Goal: Task Accomplishment & Management: Manage account settings

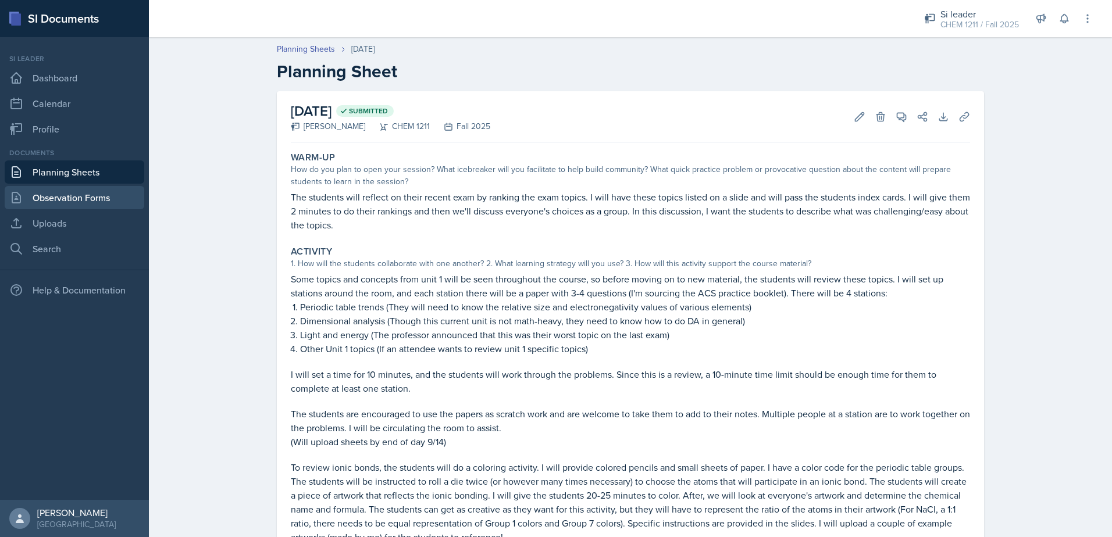
scroll to position [83, 0]
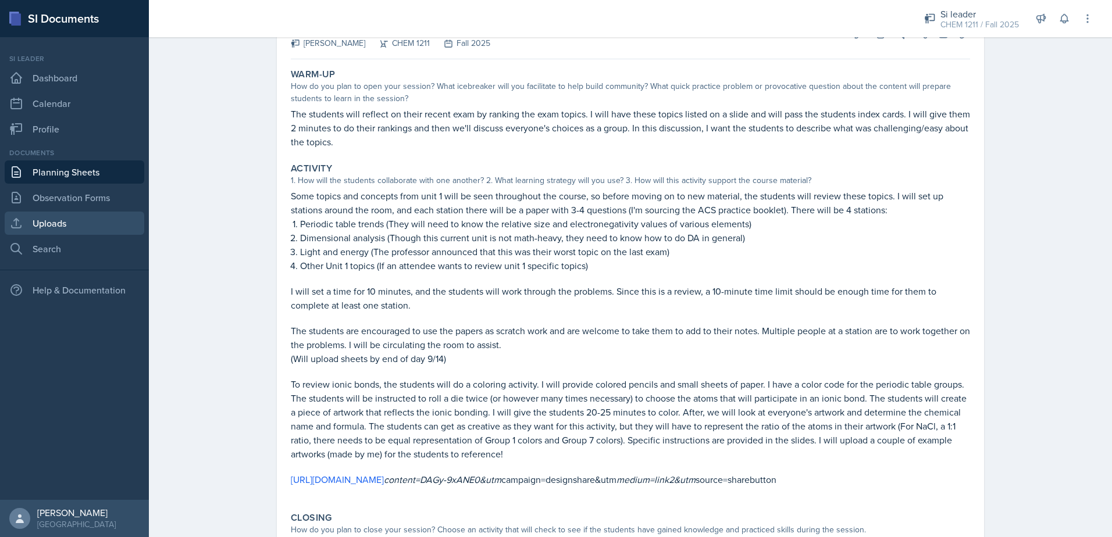
click at [52, 214] on link "Uploads" at bounding box center [75, 223] width 140 height 23
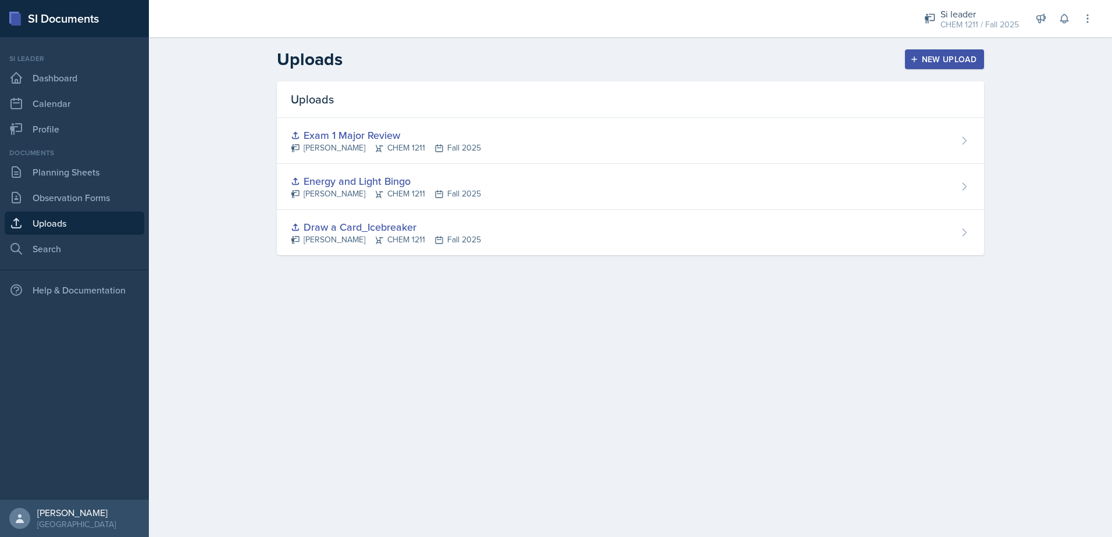
click at [928, 58] on div "New Upload" at bounding box center [944, 59] width 65 height 9
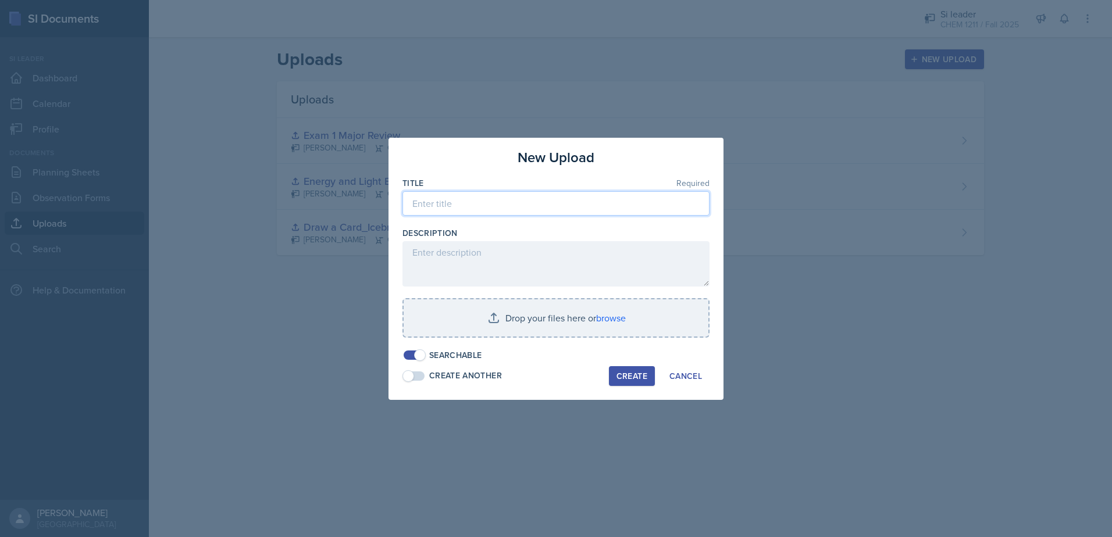
click at [521, 208] on input at bounding box center [555, 203] width 307 height 24
type input "S"
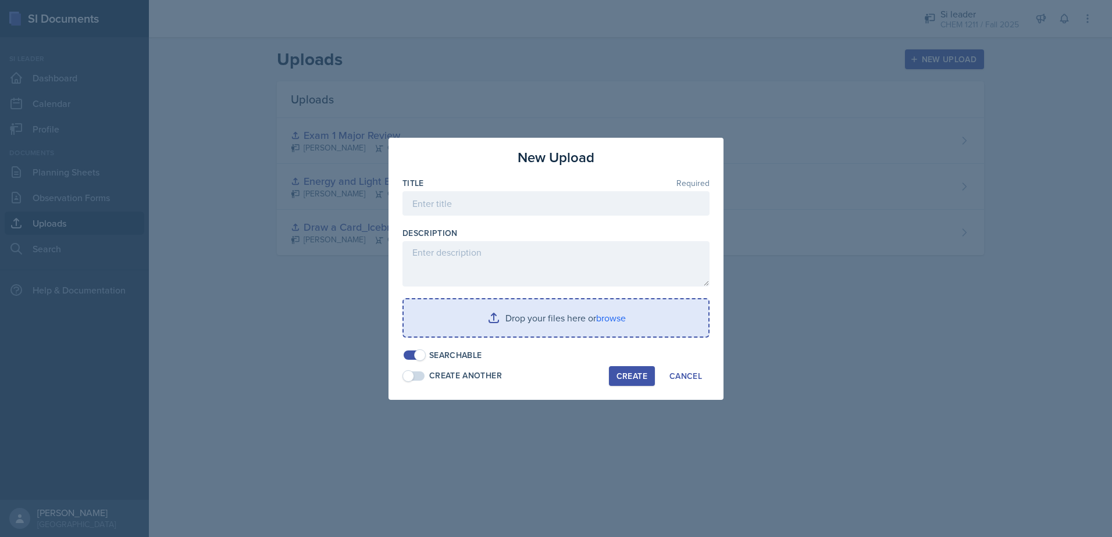
click at [597, 320] on input "file" at bounding box center [555, 317] width 305 height 37
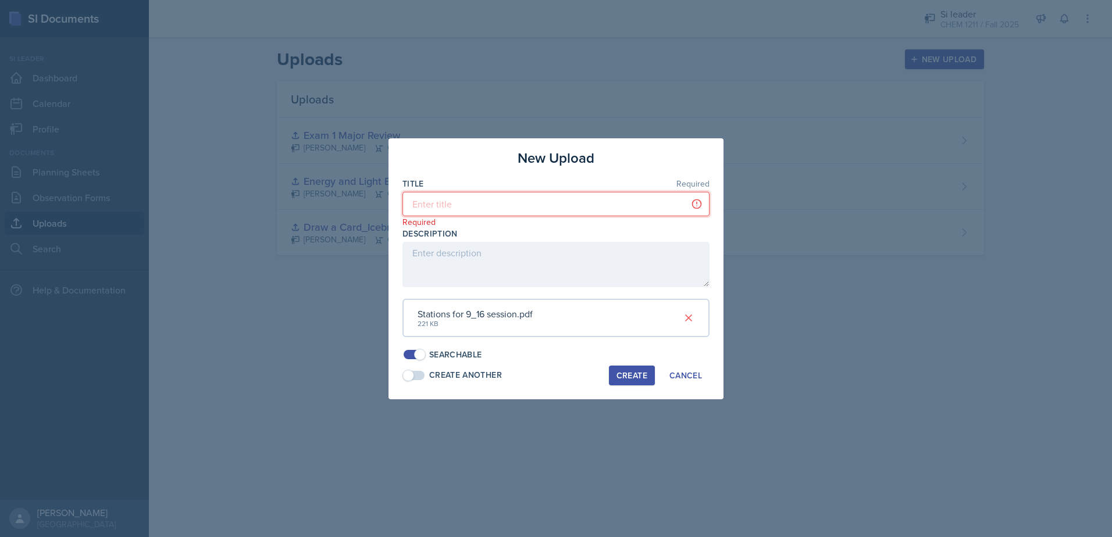
click at [478, 210] on input at bounding box center [555, 204] width 307 height 24
type input "S"
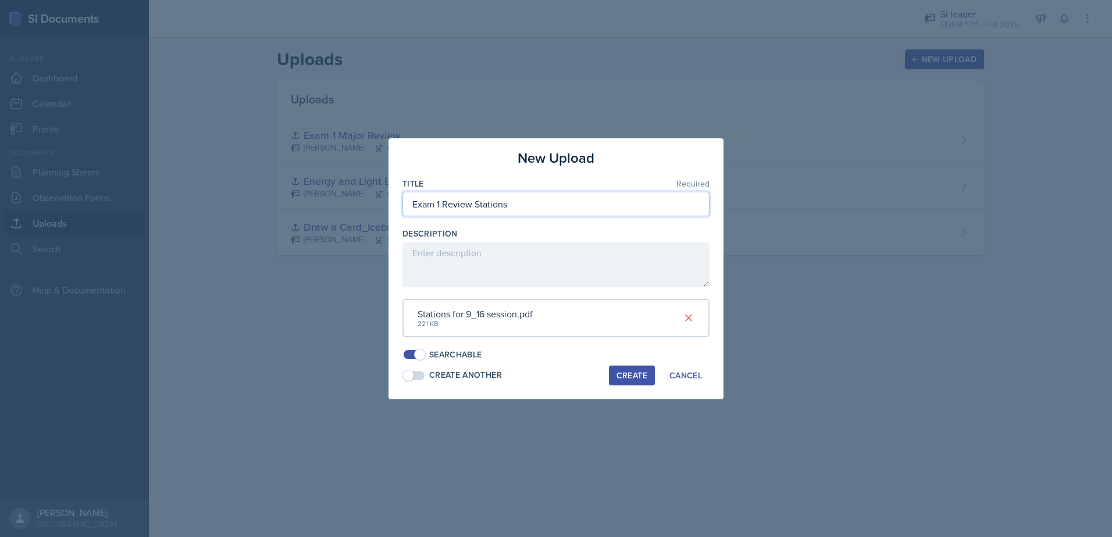
type input "Exam 1 Review Stations"
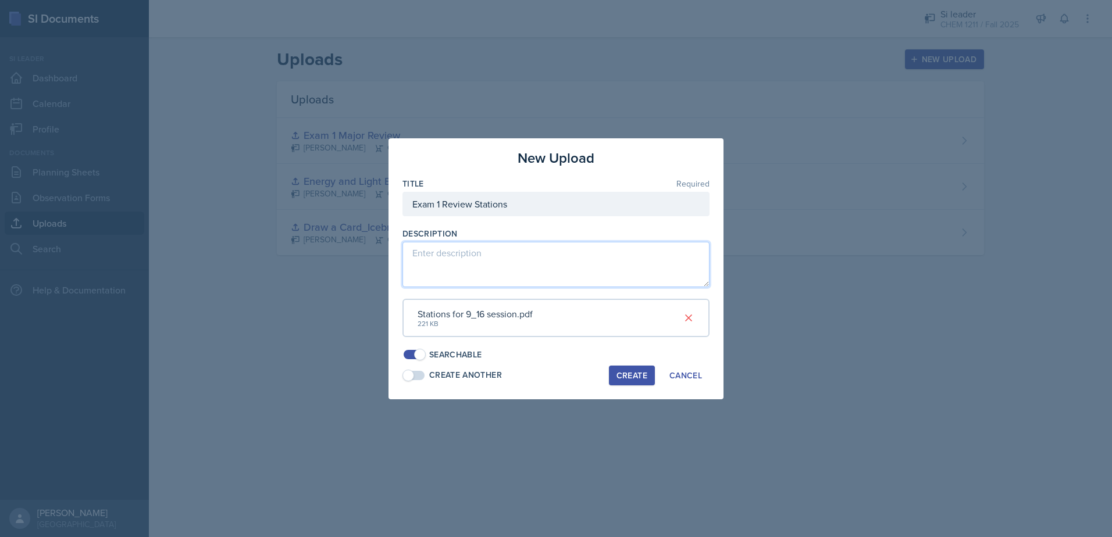
click at [487, 278] on textarea at bounding box center [555, 264] width 307 height 45
type textarea "These are the problems I will give the students for 9/16 session. I included th…"
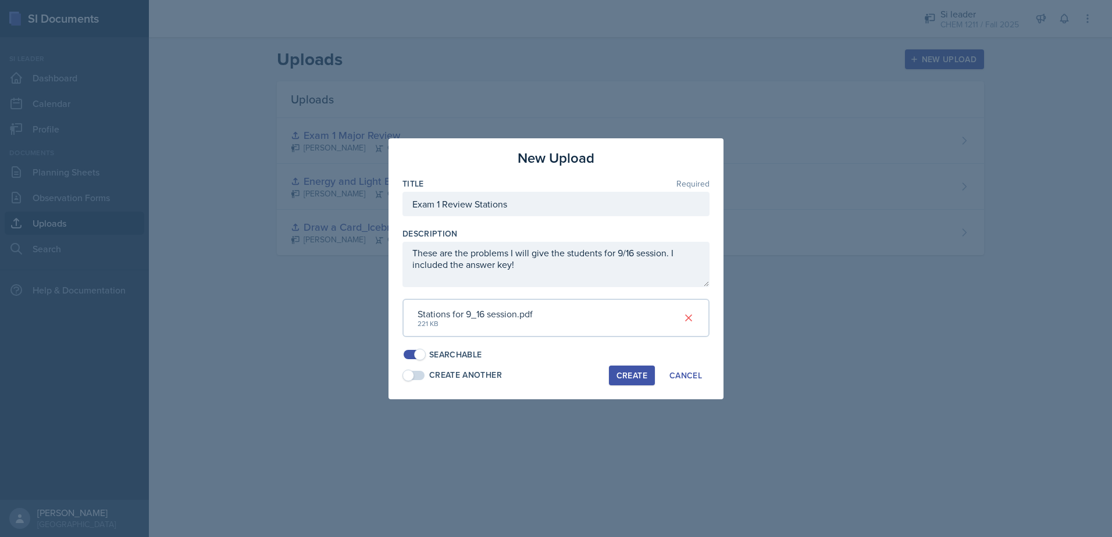
click at [626, 376] on div "Create" at bounding box center [631, 375] width 31 height 9
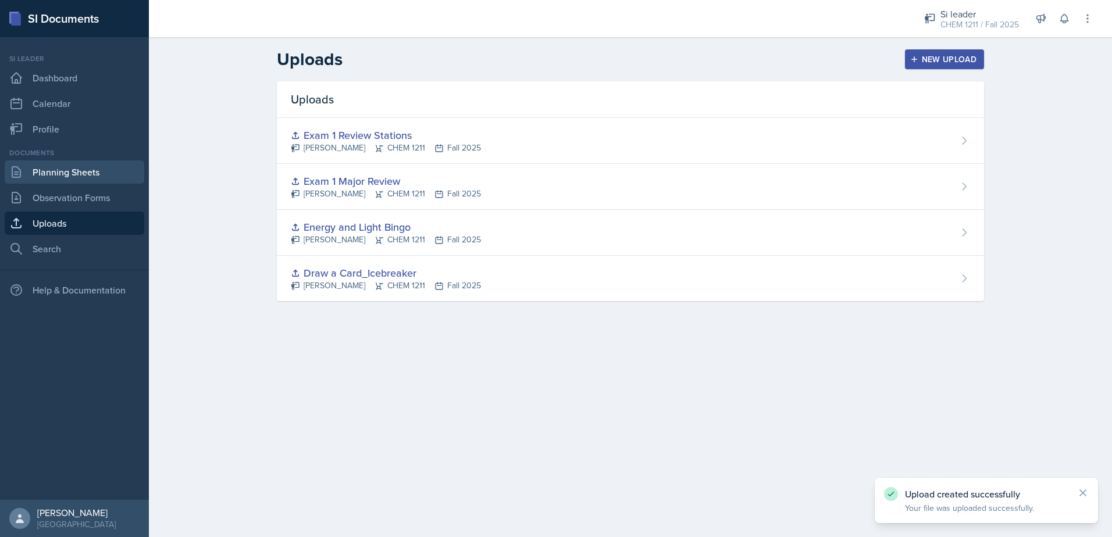
click at [80, 165] on link "Planning Sheets" at bounding box center [75, 171] width 140 height 23
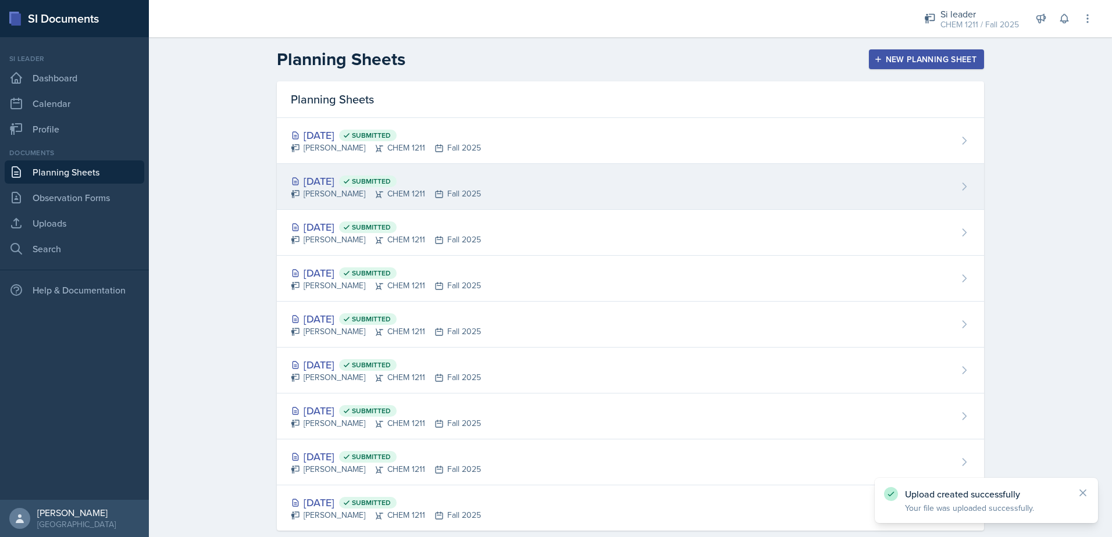
click at [415, 188] on div "[PERSON_NAME] CHEM 1211 Fall 2025" at bounding box center [386, 194] width 190 height 12
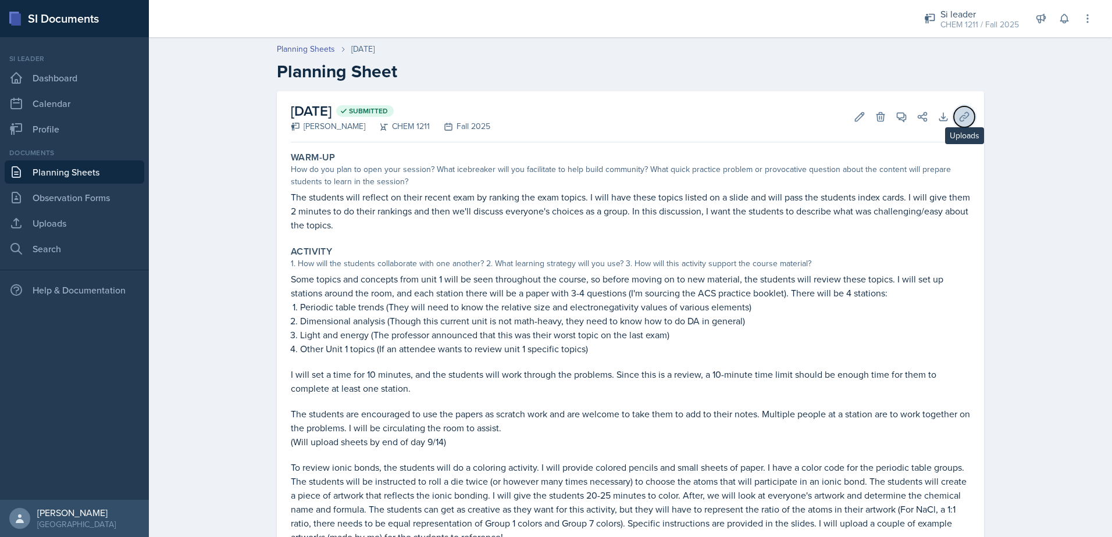
click at [959, 116] on icon at bounding box center [963, 116] width 9 height 9
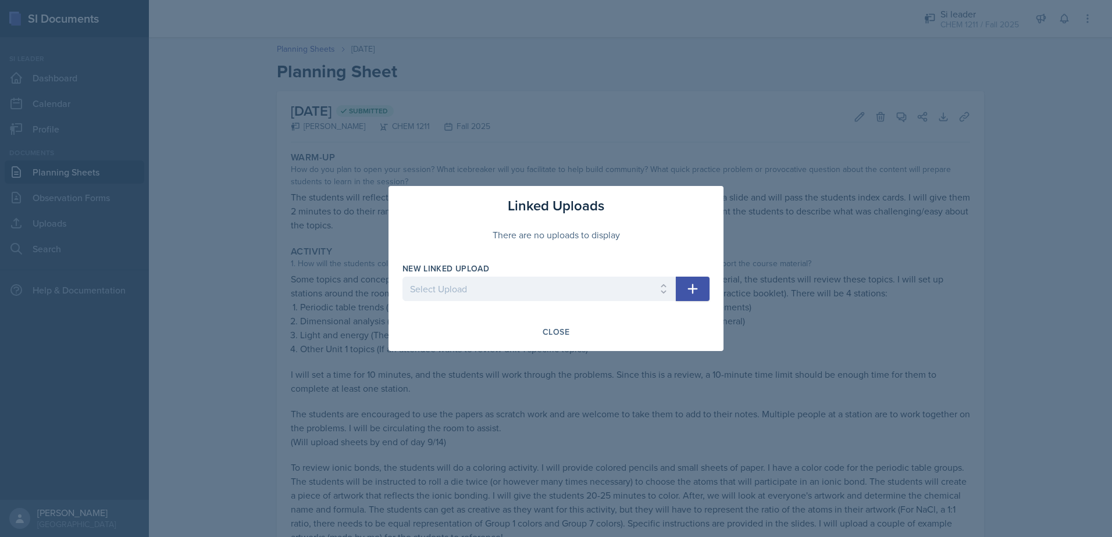
click at [684, 291] on button "button" at bounding box center [693, 289] width 34 height 24
click at [549, 290] on select "Select Upload Draw a Card_Icebreaker Energy and Light Bingo Exam 1 Major Review…" at bounding box center [538, 289] width 273 height 24
select select "133da6d1-642f-4d28-884a-fa8228cb06de"
click at [402, 277] on select "Select Upload Draw a Card_Icebreaker Energy and Light Bingo Exam 1 Major Review…" at bounding box center [538, 289] width 273 height 24
click at [694, 284] on icon "button" at bounding box center [692, 289] width 14 height 14
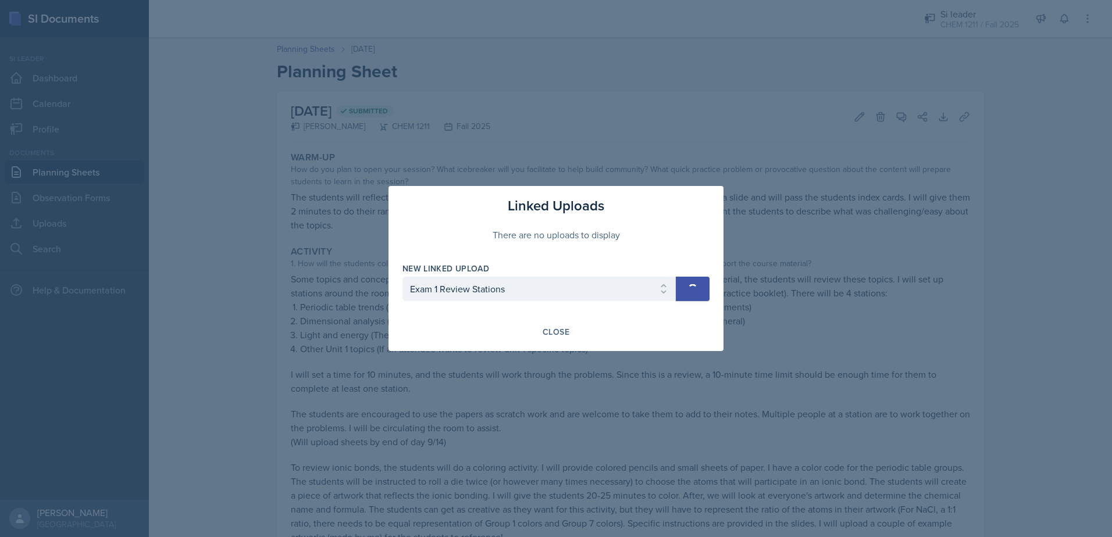
select select
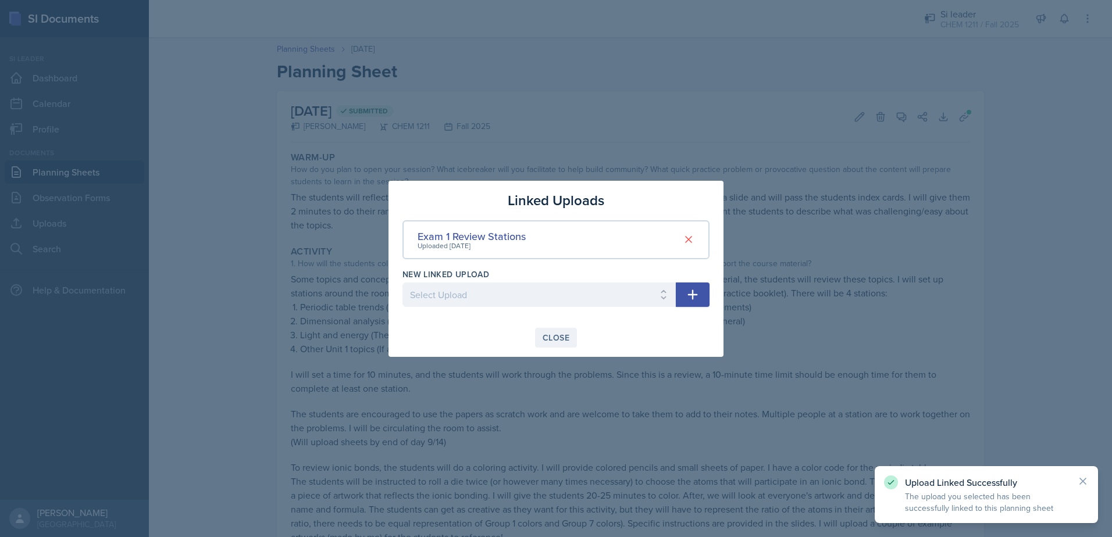
click at [562, 345] on button "Close" at bounding box center [556, 338] width 42 height 20
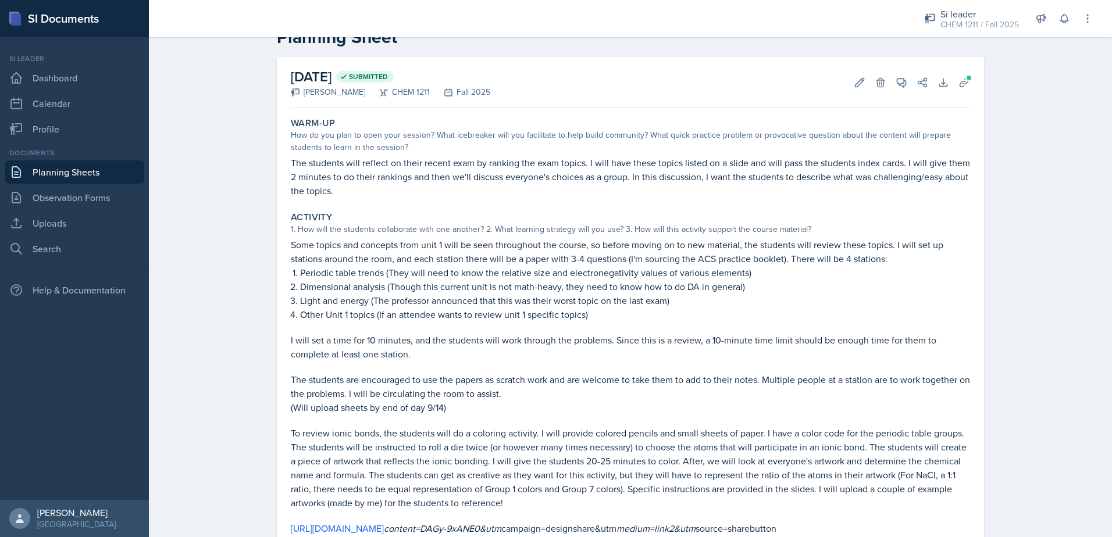
scroll to position [8, 0]
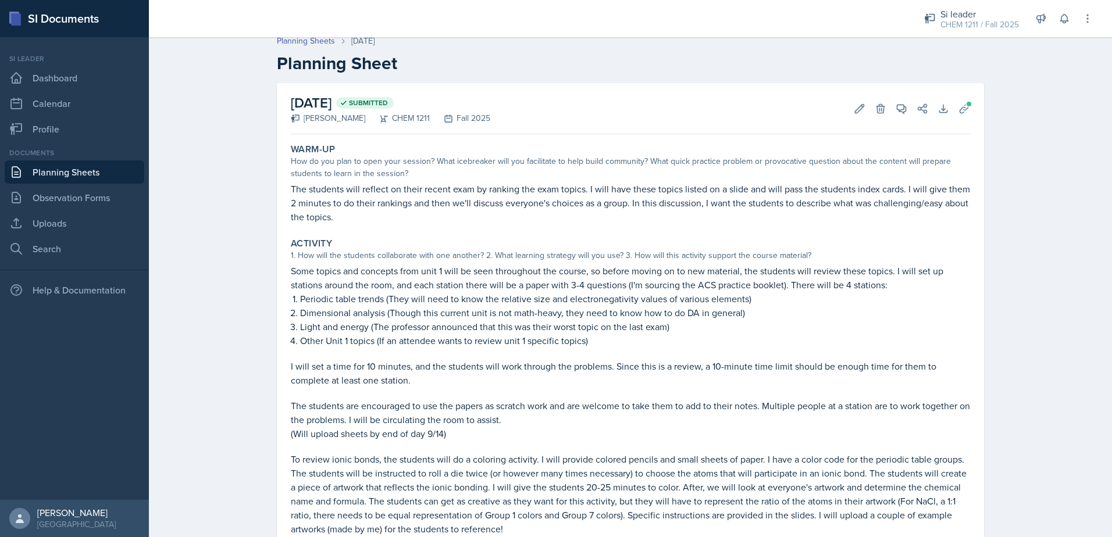
click at [33, 173] on link "Planning Sheets" at bounding box center [75, 171] width 140 height 23
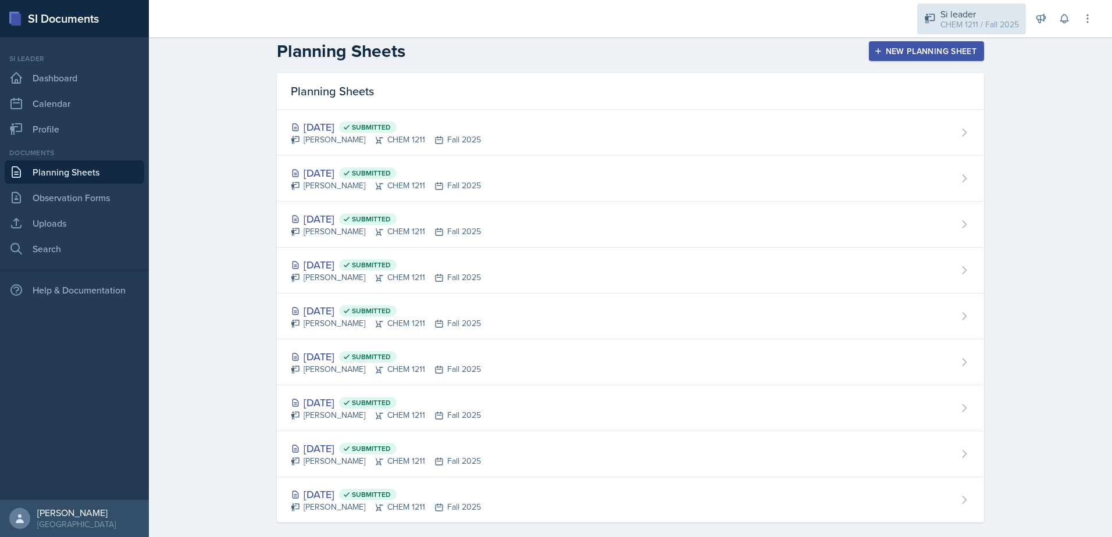
click at [958, 10] on div "Si leader" at bounding box center [979, 14] width 78 height 14
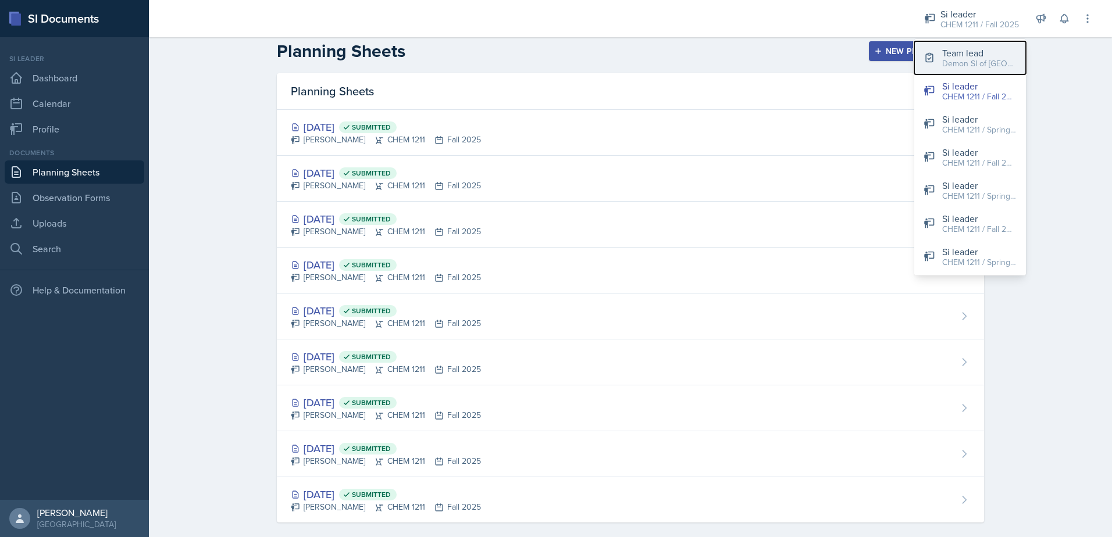
click at [964, 60] on div "Demon SI of [GEOGRAPHIC_DATA] / Fall 2025" at bounding box center [979, 64] width 74 height 12
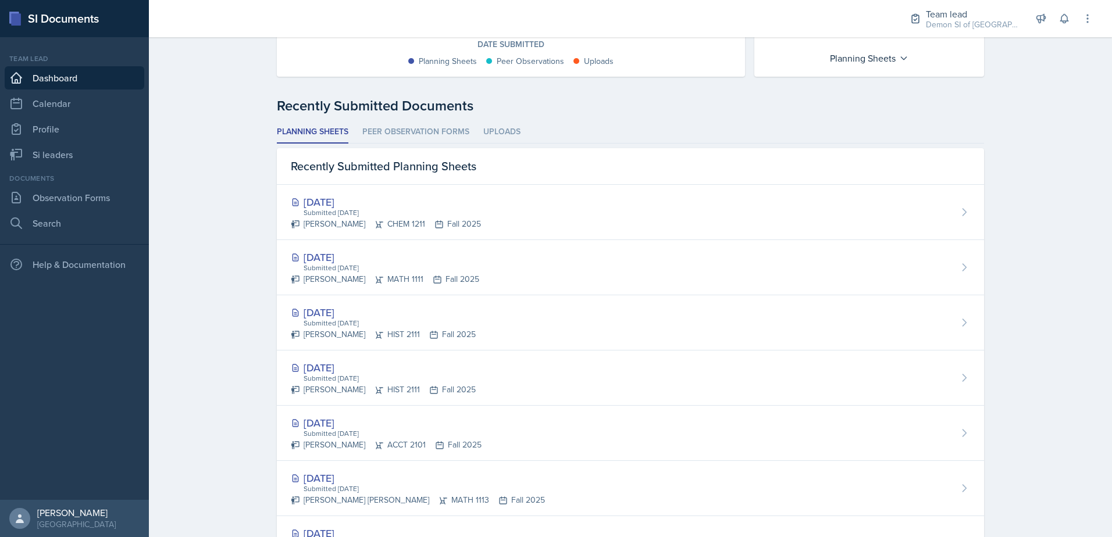
scroll to position [183, 0]
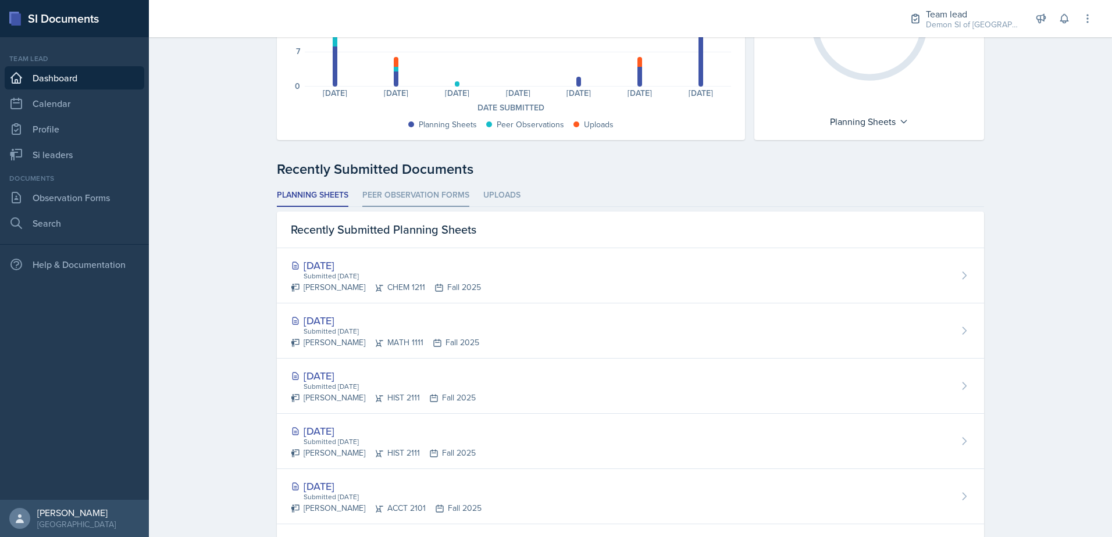
click at [455, 184] on li "Peer Observation Forms" at bounding box center [415, 195] width 107 height 23
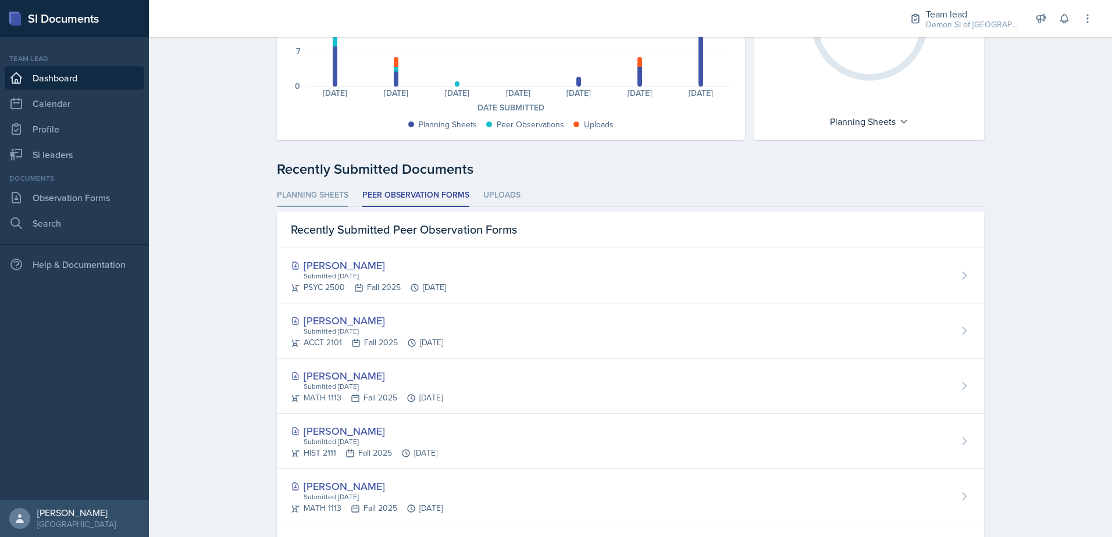
click at [327, 202] on li "Planning Sheets" at bounding box center [313, 195] width 72 height 23
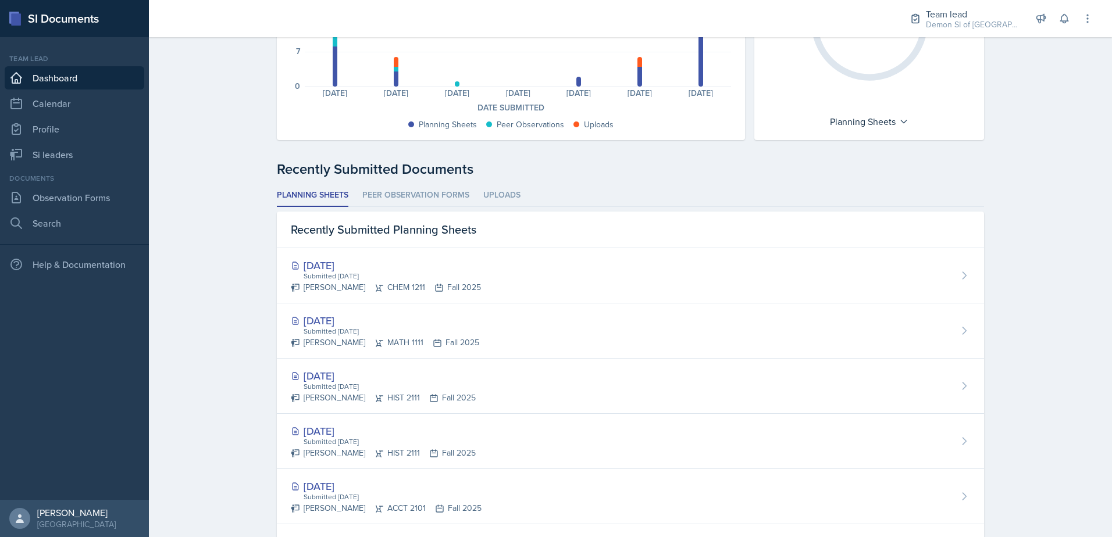
click at [533, 183] on div "Recently Submitted Documents Planning Sheets Peer Observation Forms Uploads Pla…" at bounding box center [630, 479] width 707 height 641
click at [490, 191] on li "Uploads" at bounding box center [501, 195] width 37 height 23
click at [322, 190] on li "Planning Sheets" at bounding box center [313, 195] width 72 height 23
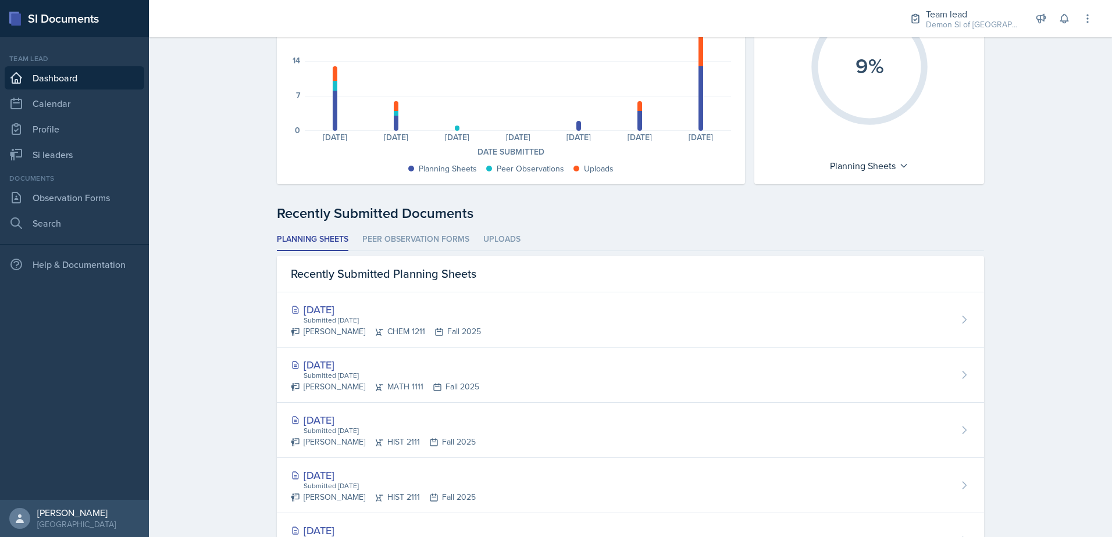
scroll to position [0, 0]
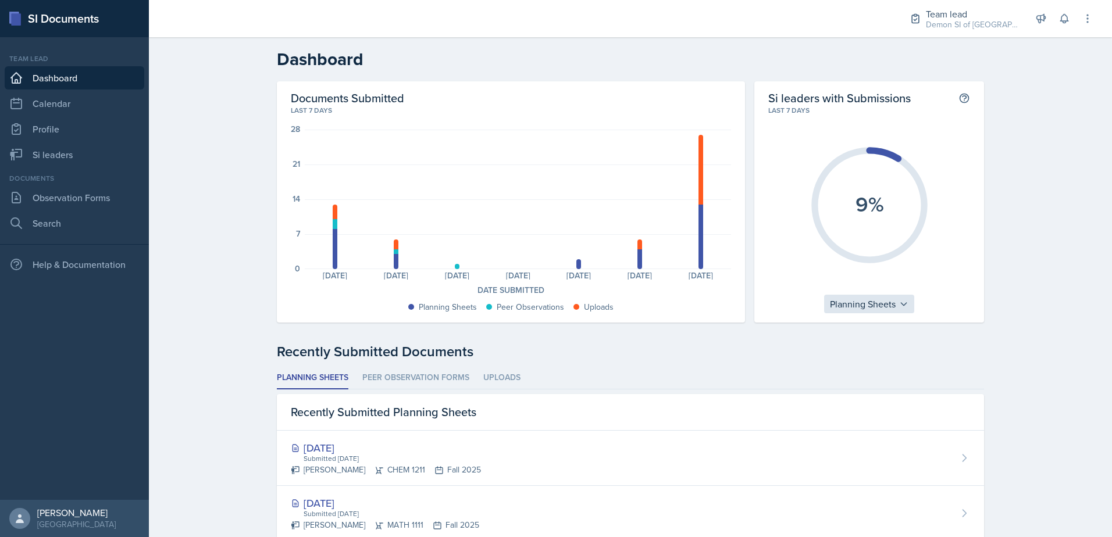
click at [839, 301] on div "Planning Sheets" at bounding box center [869, 304] width 90 height 19
click at [840, 351] on div "Peer Observations" at bounding box center [880, 355] width 112 height 23
click at [852, 297] on div "Peer Observations" at bounding box center [869, 304] width 99 height 19
click at [840, 375] on div "Uploads" at bounding box center [876, 378] width 112 height 23
drag, startPoint x: 840, startPoint y: 375, endPoint x: 846, endPoint y: 308, distance: 67.8
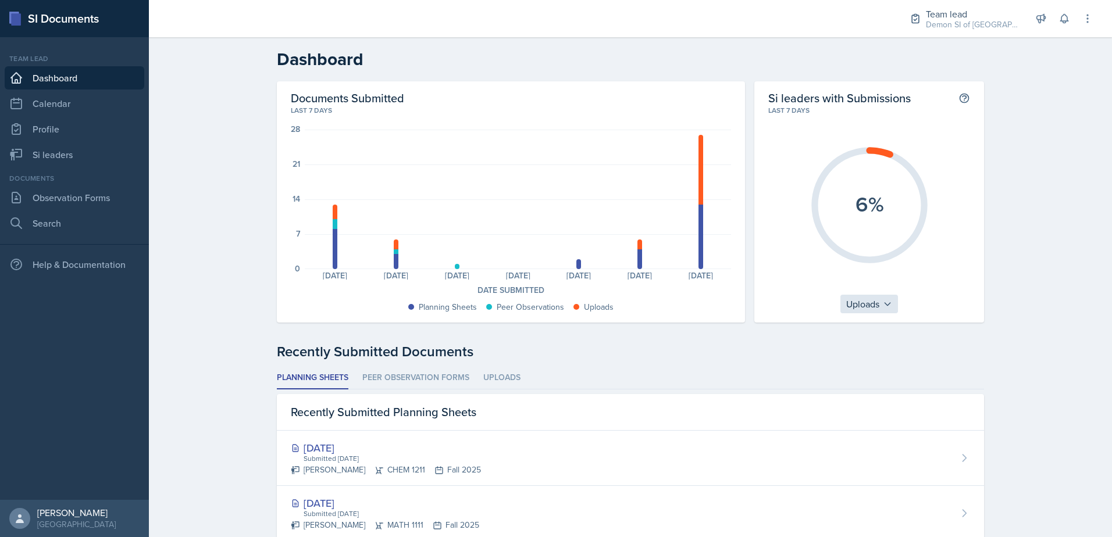
click at [846, 308] on div "Uploads" at bounding box center [869, 304] width 58 height 19
click at [870, 327] on div "Planning Sheets" at bounding box center [896, 331] width 112 height 23
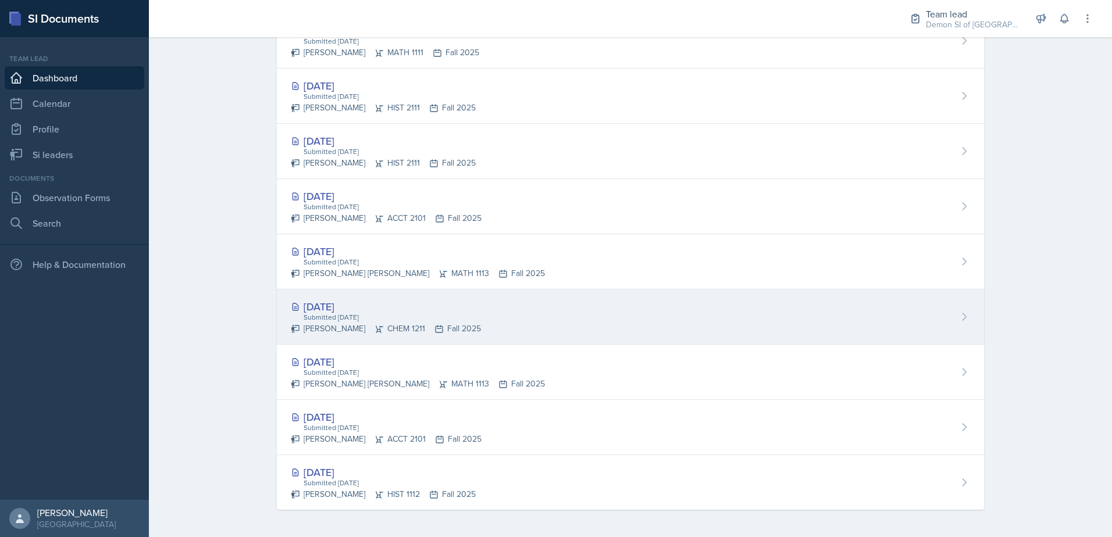
scroll to position [473, 0]
click at [305, 340] on div "[DATE] Submitted [DATE] [PERSON_NAME] CHEM 1211 Fall 2025" at bounding box center [630, 316] width 707 height 55
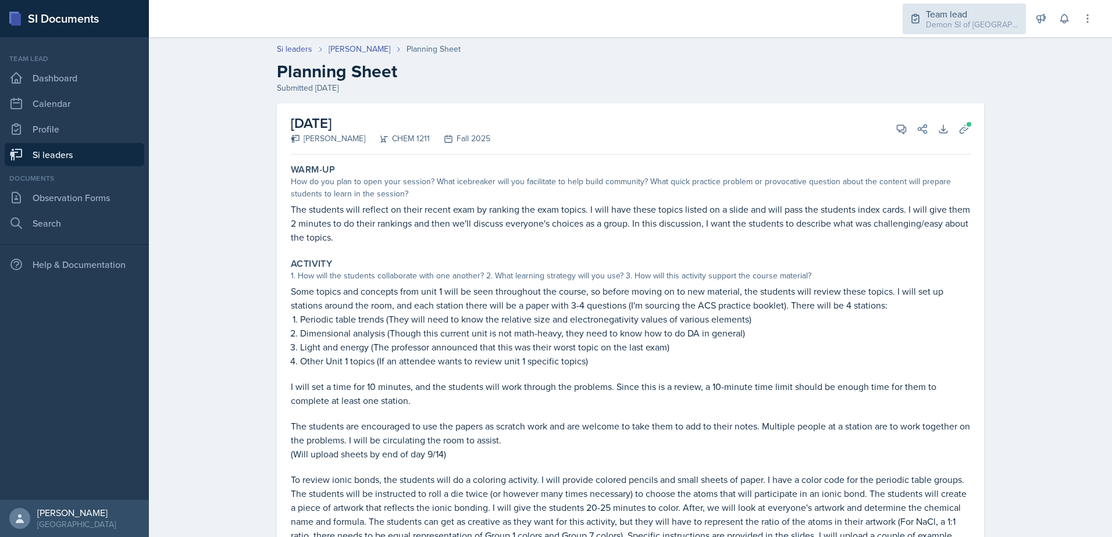
click at [960, 13] on div "Team lead" at bounding box center [972, 14] width 93 height 14
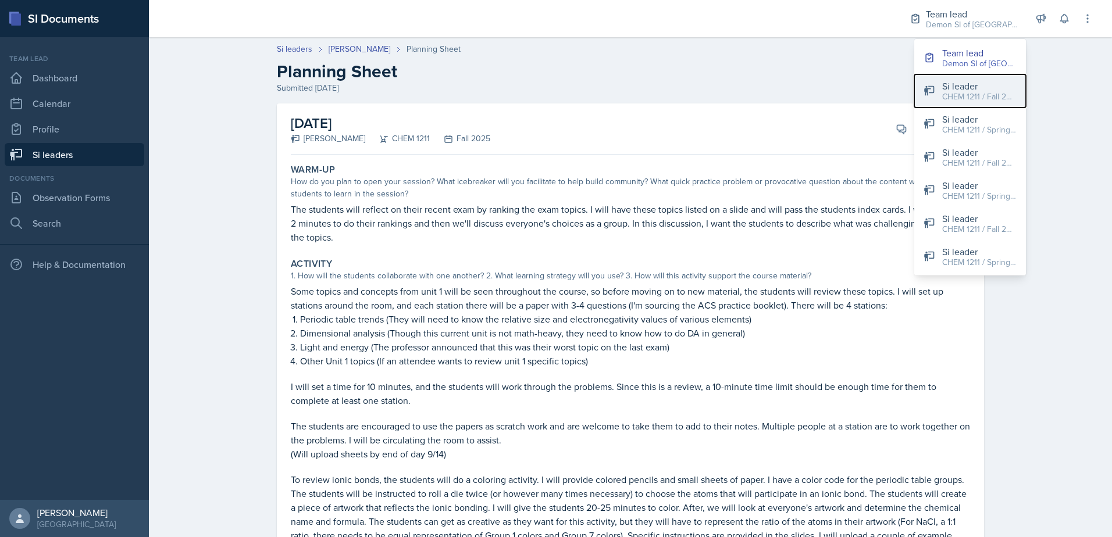
click at [947, 89] on div "Si leader" at bounding box center [979, 86] width 74 height 14
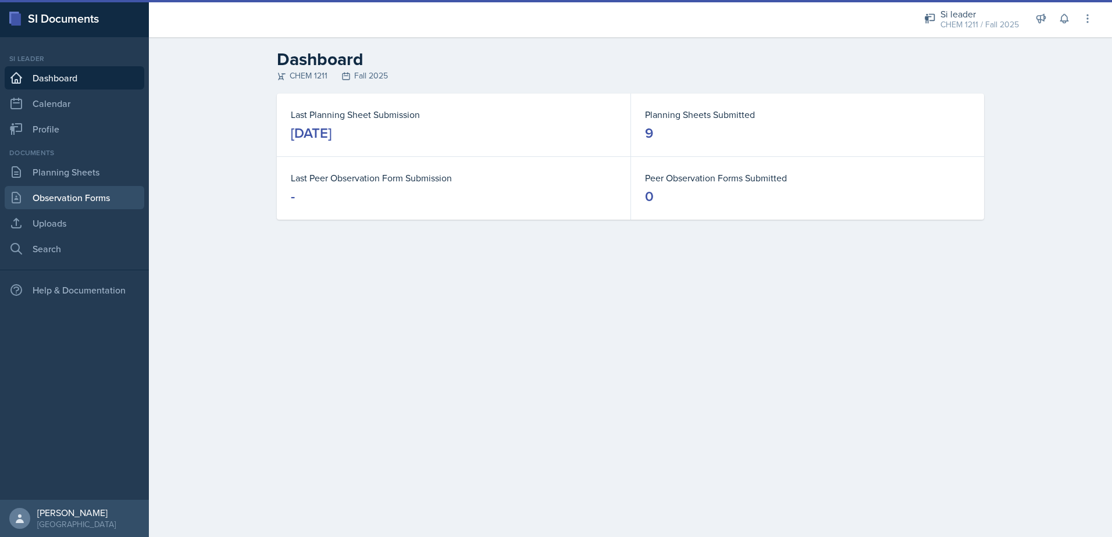
click at [96, 191] on link "Observation Forms" at bounding box center [75, 197] width 140 height 23
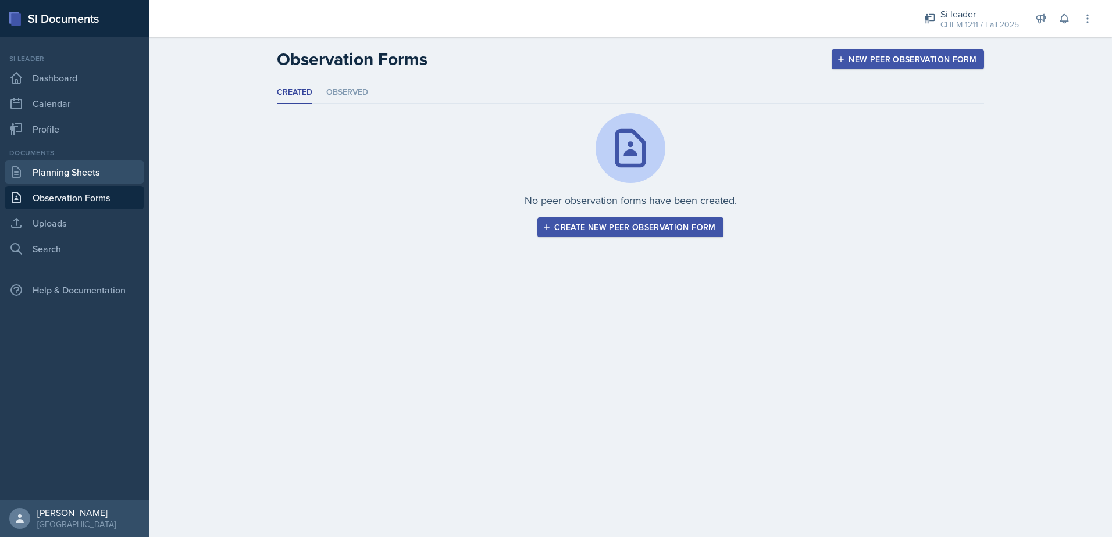
click at [92, 178] on link "Planning Sheets" at bounding box center [75, 171] width 140 height 23
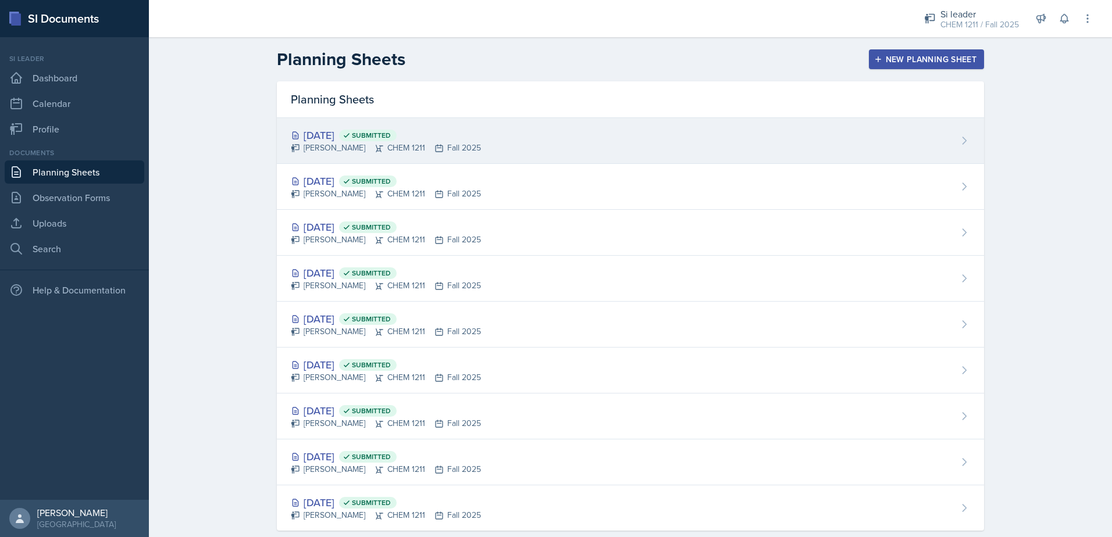
click at [310, 150] on div "[PERSON_NAME] CHEM 1211 Fall 2025" at bounding box center [386, 148] width 190 height 12
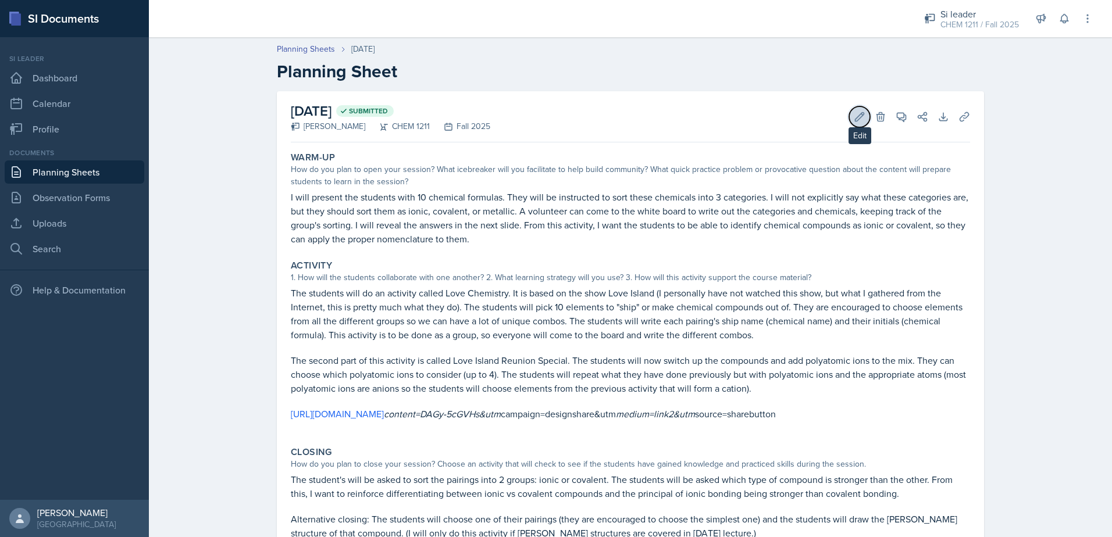
click at [862, 116] on button "Edit" at bounding box center [859, 116] width 21 height 21
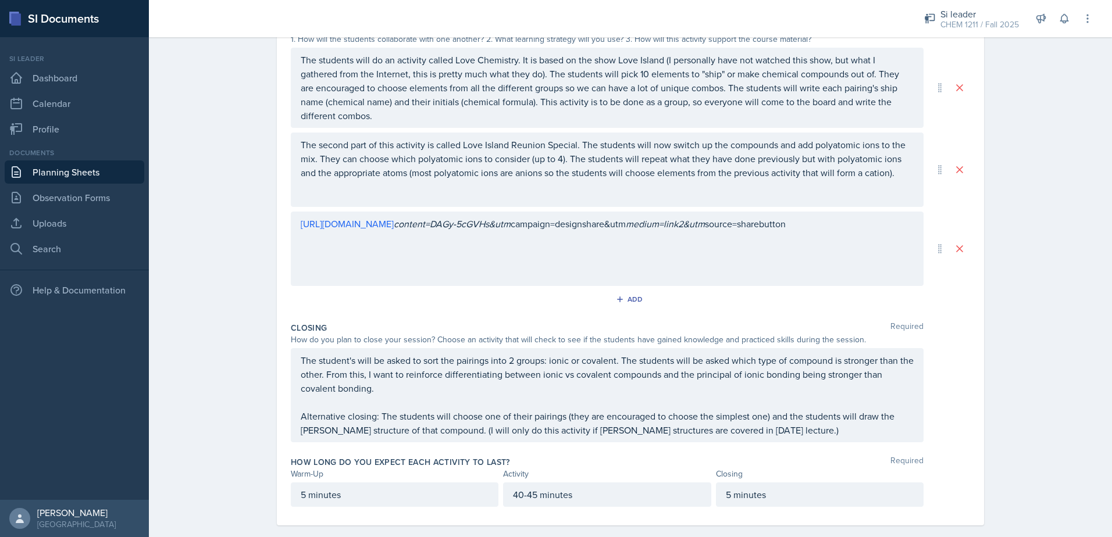
scroll to position [280, 0]
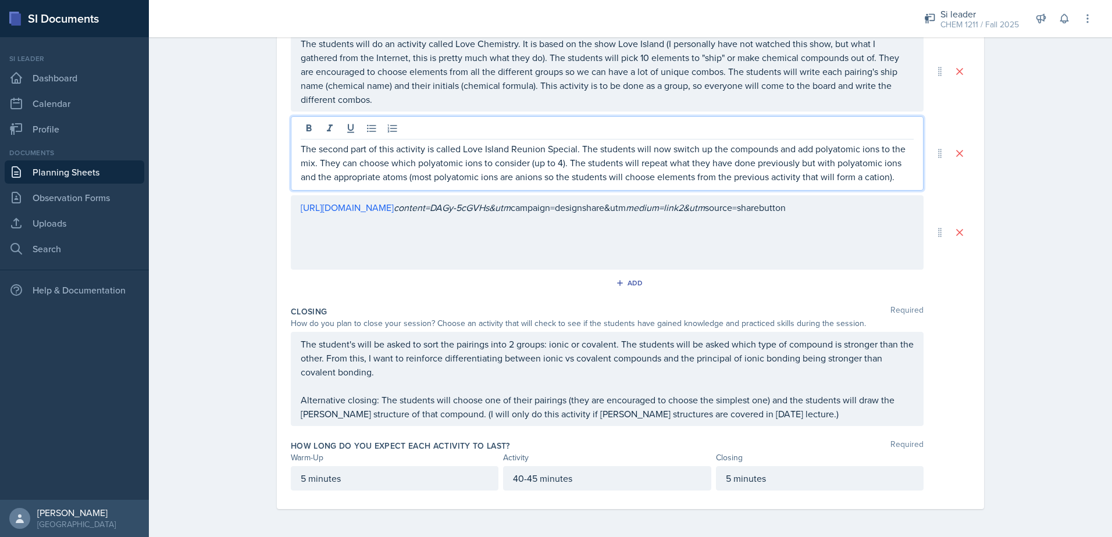
click at [494, 124] on div "The second part of this activity is called Love Island Reunion Special. The stu…" at bounding box center [607, 153] width 633 height 74
click at [494, 124] on div at bounding box center [607, 129] width 613 height 19
click at [492, 149] on p "The second part of this activity is called Love Island Reunion Special. The stu…" at bounding box center [607, 163] width 613 height 42
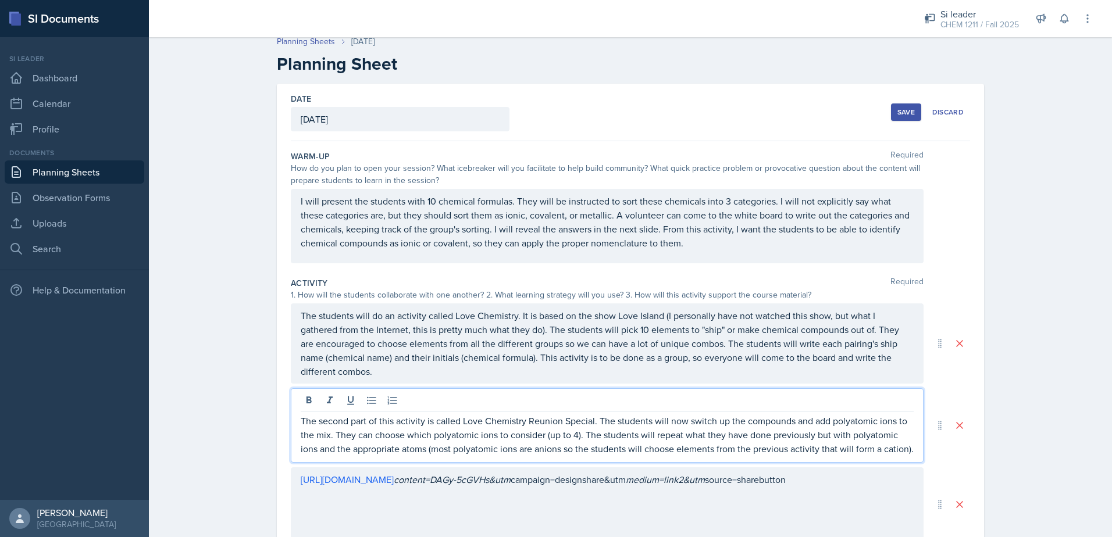
scroll to position [0, 0]
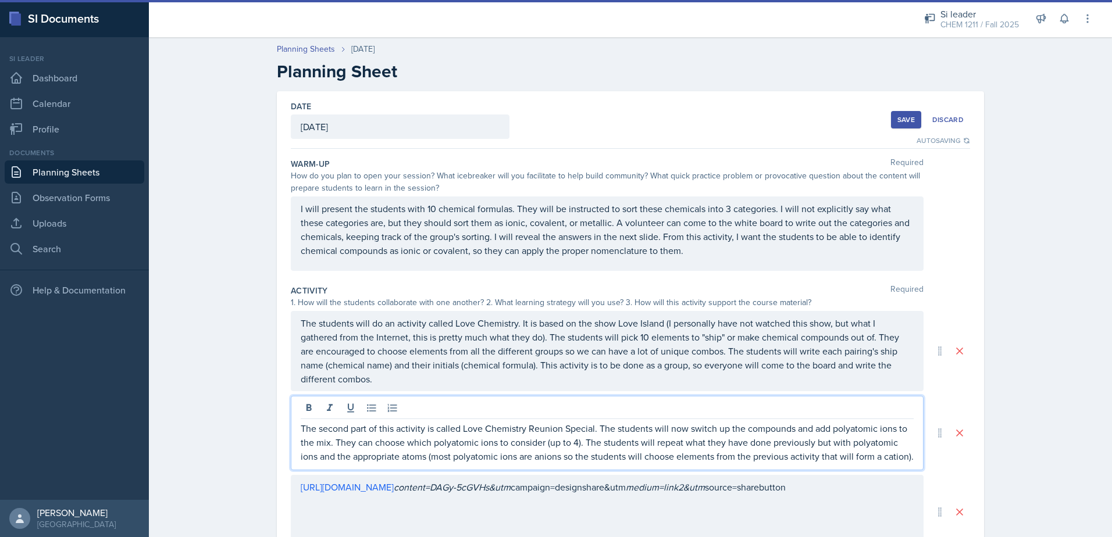
click at [882, 120] on div "Date [DATE] [DATE] 31 1 2 3 4 5 6 7 8 9 10 11 12 13 14 15 16 17 18 19 20 21 22 …" at bounding box center [630, 120] width 679 height 58
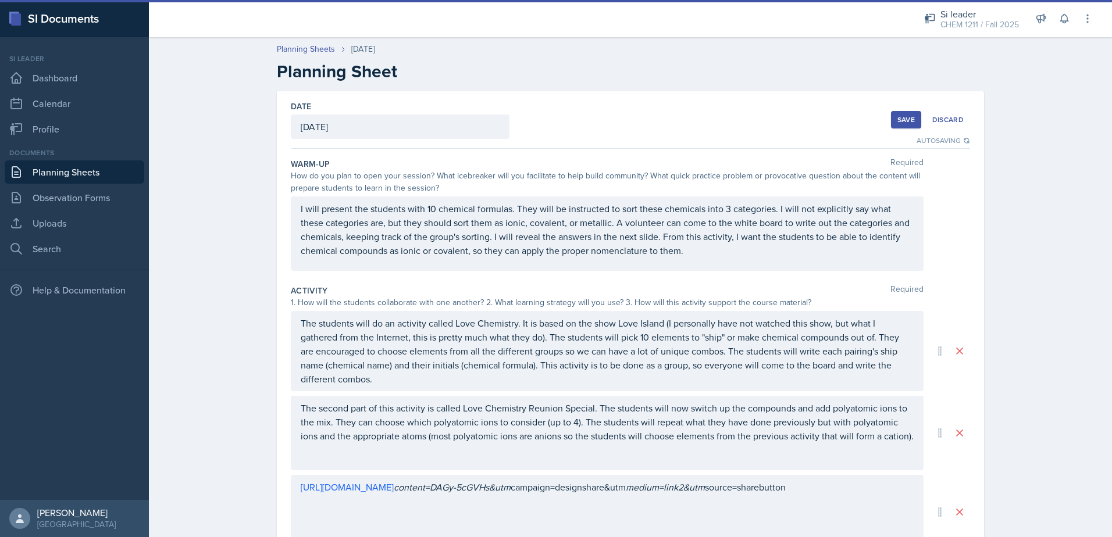
click at [891, 117] on button "Save" at bounding box center [906, 119] width 30 height 17
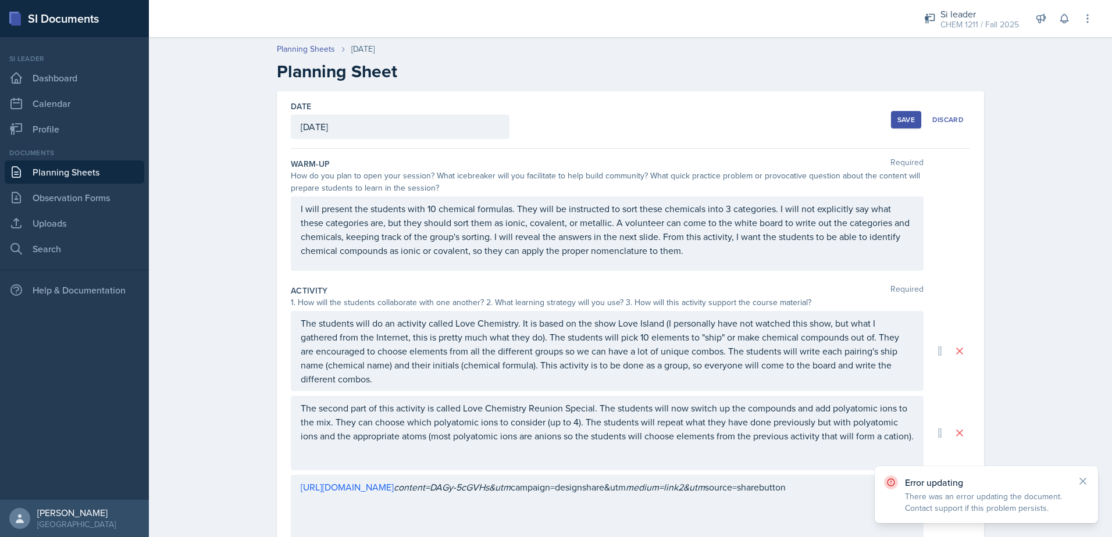
click at [903, 124] on button "Save" at bounding box center [906, 119] width 30 height 17
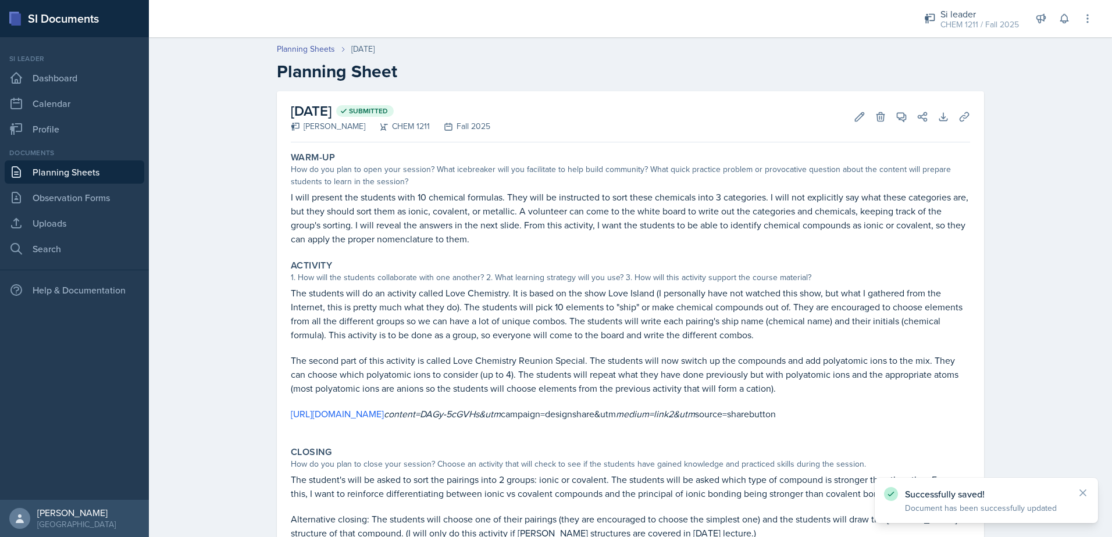
click at [82, 178] on link "Planning Sheets" at bounding box center [75, 171] width 140 height 23
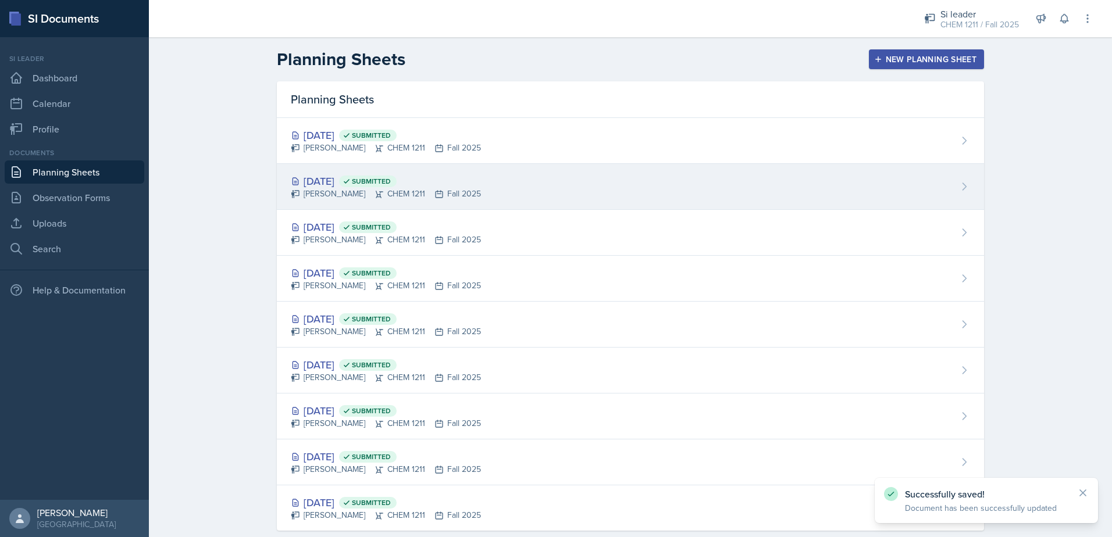
click at [358, 206] on div "[DATE] Submitted [PERSON_NAME] CHEM 1211 Fall 2025" at bounding box center [630, 187] width 707 height 46
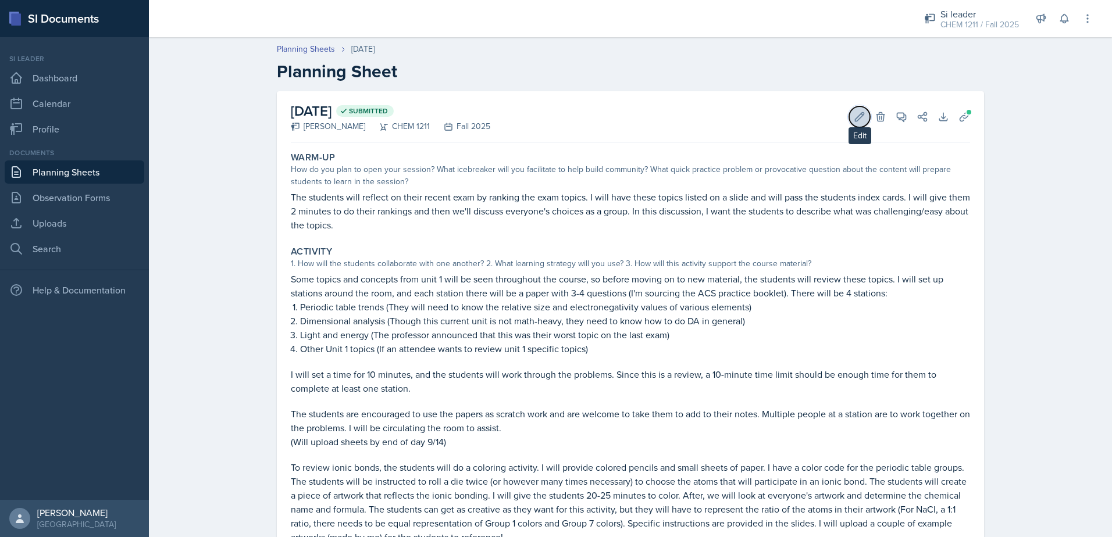
click at [855, 111] on icon at bounding box center [859, 117] width 12 height 12
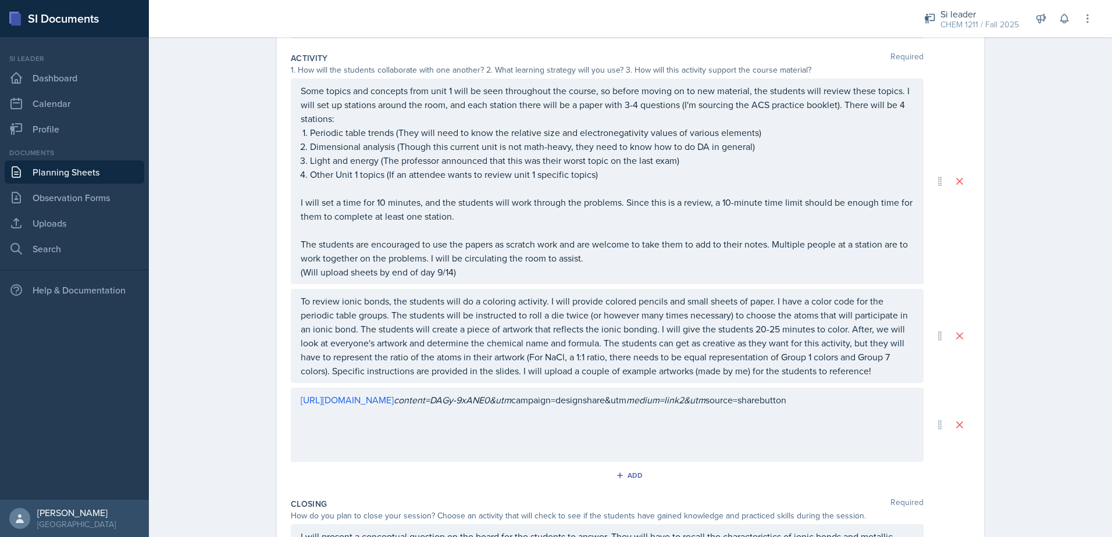
click at [491, 323] on p "To review ionic bonds, the students will do a coloring activity. I will provide…" at bounding box center [607, 336] width 613 height 84
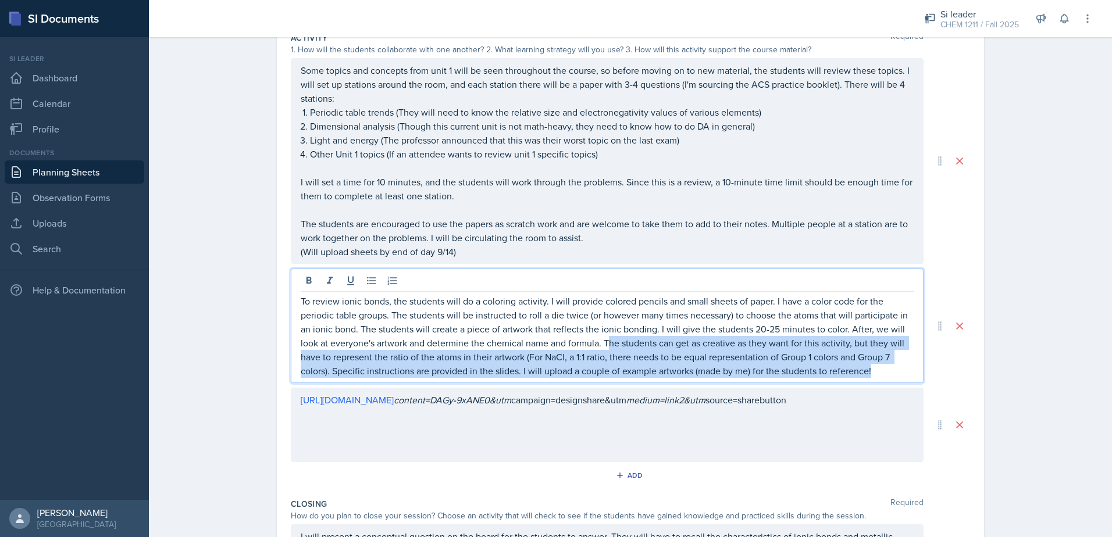
drag, startPoint x: 603, startPoint y: 343, endPoint x: 873, endPoint y: 378, distance: 272.6
click at [873, 378] on div "To review ionic bonds, the students will do a coloring activity. I will provide…" at bounding box center [607, 326] width 633 height 115
copy p "he students can get as creative as they want for this activity, but they will h…"
click at [622, 347] on p "To review ionic bonds, the students will do a coloring activity. I will provide…" at bounding box center [607, 336] width 613 height 84
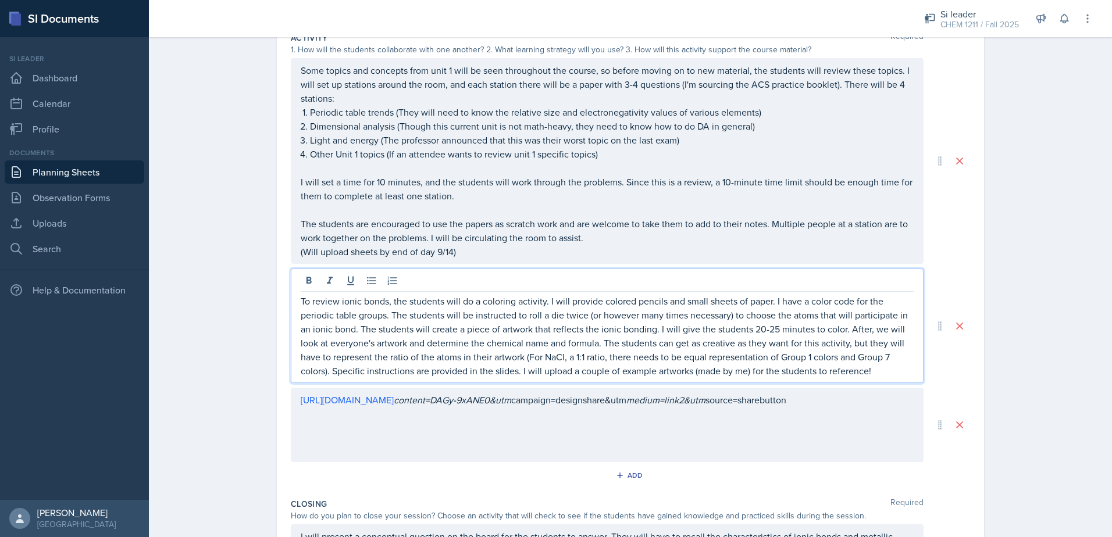
click at [866, 369] on p "To review ionic bonds, the students will do a coloring activity. I will provide…" at bounding box center [607, 336] width 613 height 84
click at [867, 329] on p "To review ionic bonds, the students will do a coloring activity. I will provide…" at bounding box center [607, 336] width 613 height 84
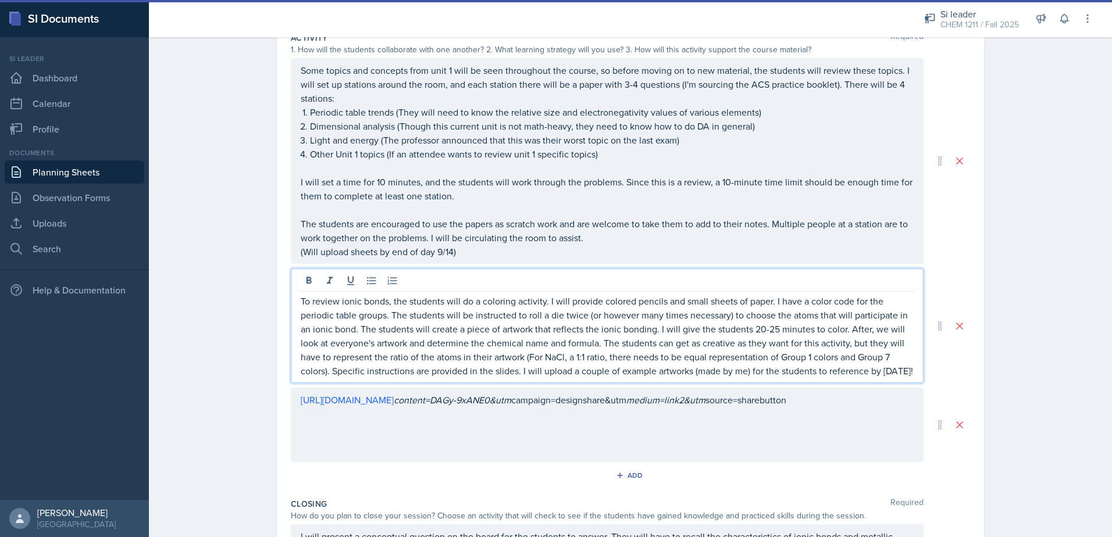
drag, startPoint x: 845, startPoint y: 327, endPoint x: 874, endPoint y: 386, distance: 66.3
click at [874, 378] on p "To review ionic bonds, the students will do a coloring activity. I will provide…" at bounding box center [607, 336] width 613 height 84
copy p "After, we will look at everyone's artwork and determine the chemical name and f…"
click at [849, 353] on p "To review ionic bonds, the students will do a coloring activity. I will provide…" at bounding box center [607, 336] width 613 height 84
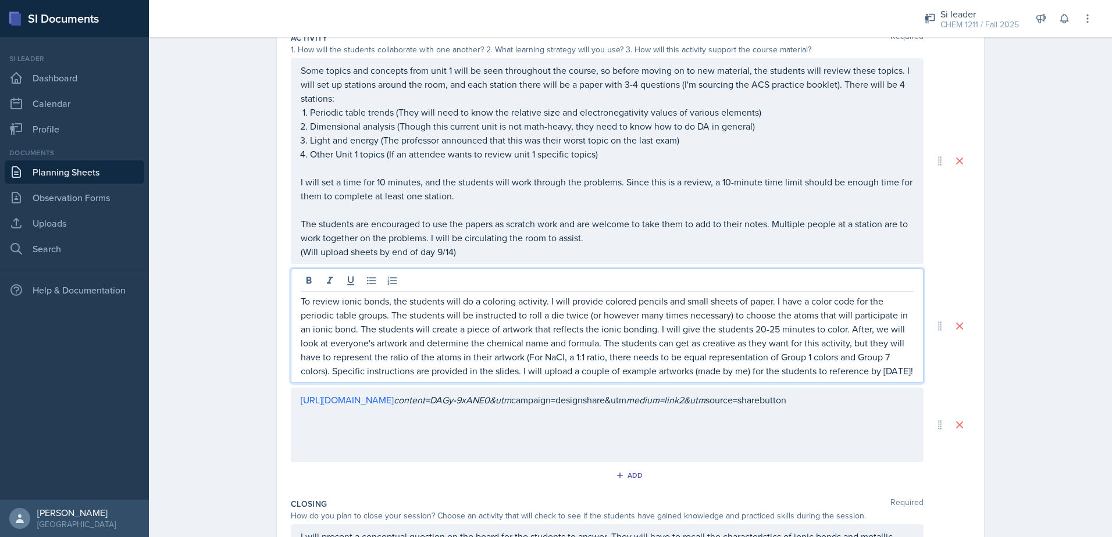
drag, startPoint x: 600, startPoint y: 342, endPoint x: 902, endPoint y: 379, distance: 304.0
click at [902, 378] on p "To review ionic bonds, the students will do a coloring activity. I will provide…" at bounding box center [607, 336] width 613 height 84
copy p "The students can get as creative as they want for this activity, but they will …"
click at [845, 334] on p "To review ionic bonds, the students will do a coloring activity. I will provide…" at bounding box center [607, 336] width 613 height 84
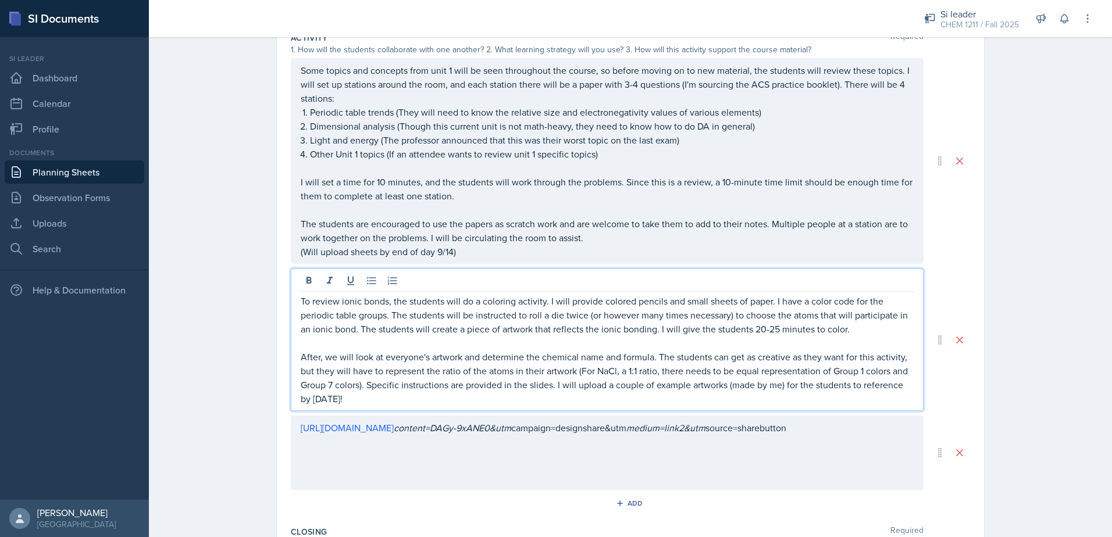
click at [846, 328] on p "To review ionic bonds, the students will do a coloring activity. I will provide…" at bounding box center [607, 315] width 613 height 42
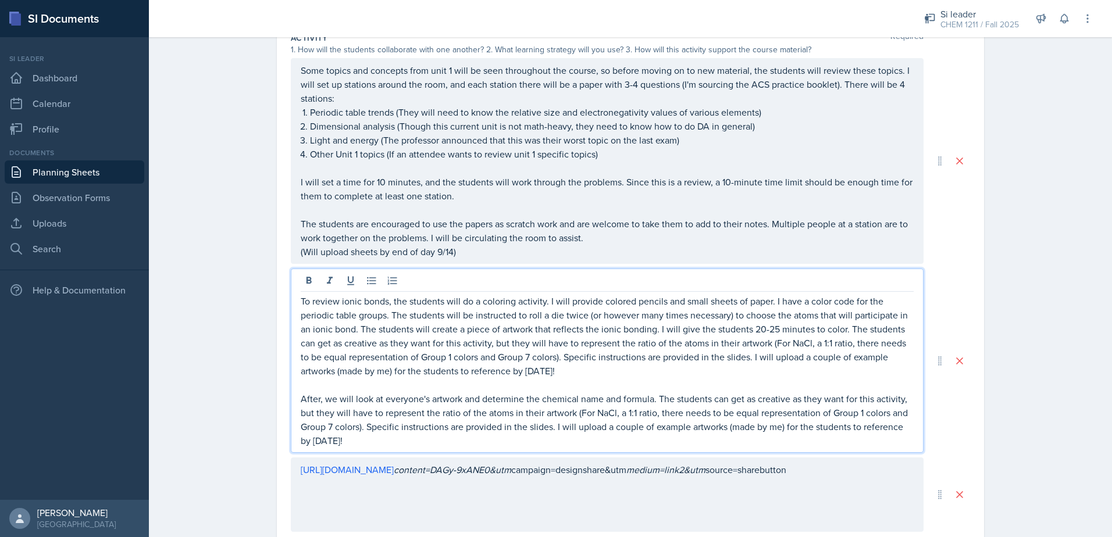
drag, startPoint x: 656, startPoint y: 397, endPoint x: 687, endPoint y: 451, distance: 62.2
click at [687, 451] on div "To review ionic bonds, the students will do a coloring activity. I will provide…" at bounding box center [607, 361] width 633 height 184
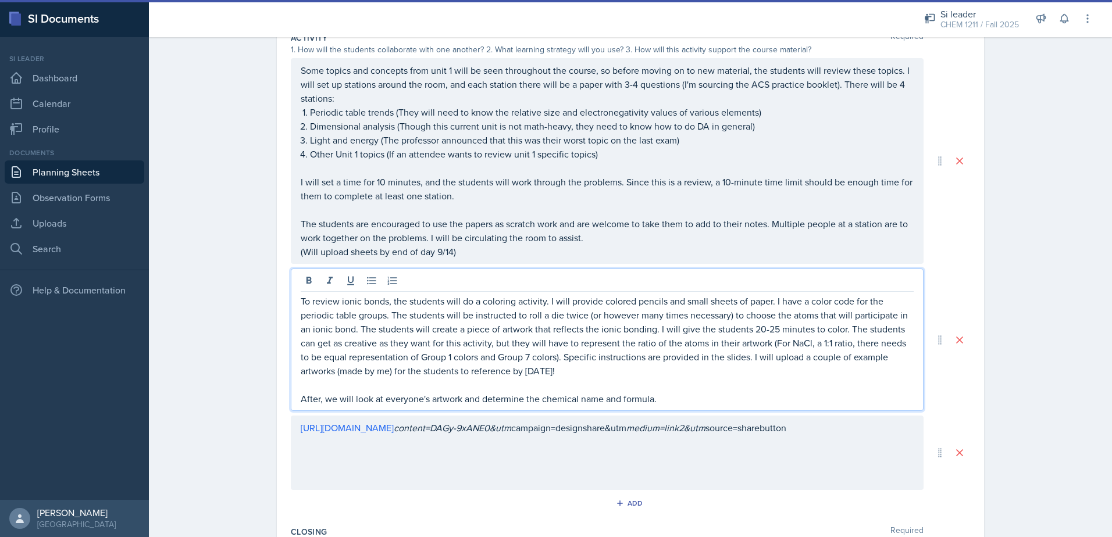
click at [656, 398] on p "After, we will look at everyone's artwork and determine the chemical name and f…" at bounding box center [607, 399] width 613 height 14
click at [649, 399] on p "After, we will look at everyone's artwork and determine the chemical name and f…" at bounding box center [607, 399] width 613 height 14
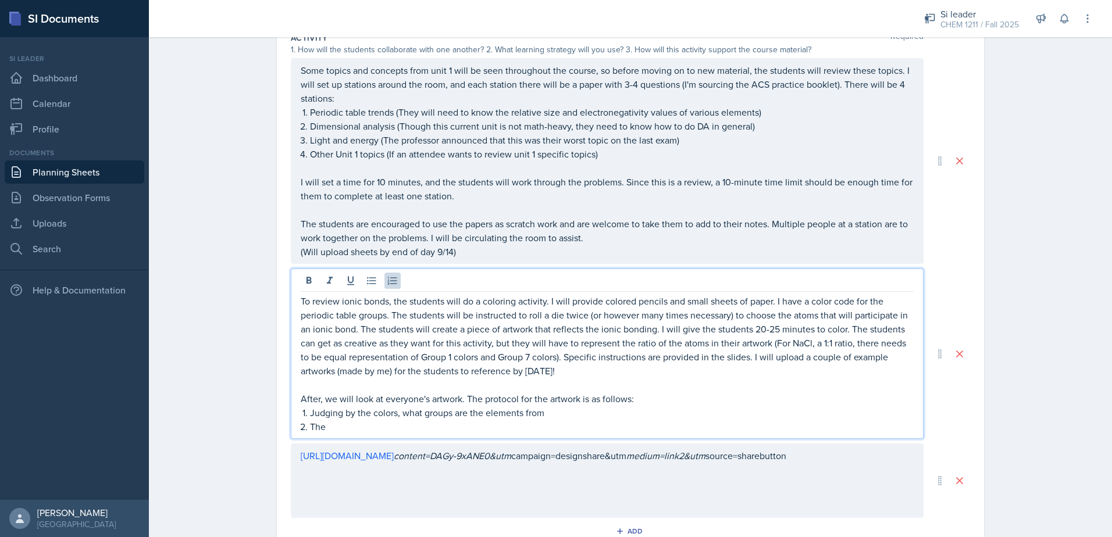
click at [544, 415] on p "Judging by the colors, what groups are the elements from" at bounding box center [611, 413] width 603 height 14
click at [409, 413] on p "Judging by the colors, what groups are the elements from" at bounding box center [611, 413] width 603 height 14
click at [346, 426] on p "The" at bounding box center [611, 427] width 603 height 14
click at [530, 399] on p "After, we will look at everyone's artwork. The protocol for the artwork is as f…" at bounding box center [607, 399] width 613 height 14
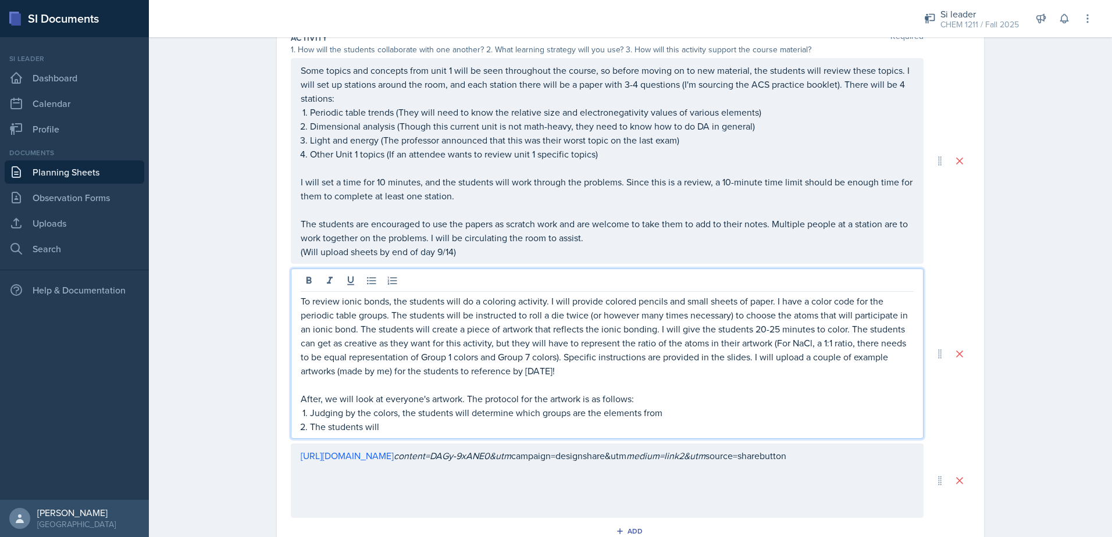
click at [539, 400] on p "After, we will look at everyone's artwork. The protocol for the artwork is as f…" at bounding box center [607, 399] width 613 height 14
click at [543, 406] on p "Judging by the colors, the students will determine which groups are the element…" at bounding box center [611, 413] width 603 height 14
click at [374, 430] on p "The students will" at bounding box center [611, 427] width 603 height 14
click at [325, 412] on p "Judging by the colors, the students will determine which groups are the element…" at bounding box center [611, 413] width 603 height 14
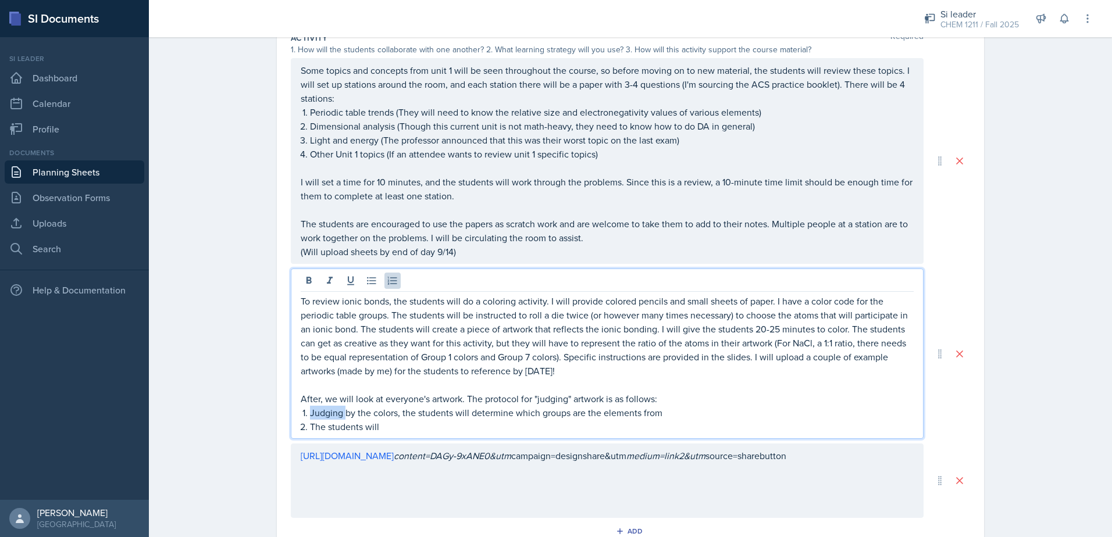
click at [325, 412] on p "Judging by the colors, the students will determine which groups are the element…" at bounding box center [611, 413] width 603 height 14
click at [484, 431] on p "The students will" at bounding box center [611, 427] width 603 height 14
drag, startPoint x: 385, startPoint y: 415, endPoint x: 388, endPoint y: 421, distance: 6.5
click at [387, 416] on p "Based on the colors, the students will determine which groups are the elements …" at bounding box center [611, 413] width 603 height 14
click at [394, 430] on p "The students will" at bounding box center [611, 427] width 603 height 14
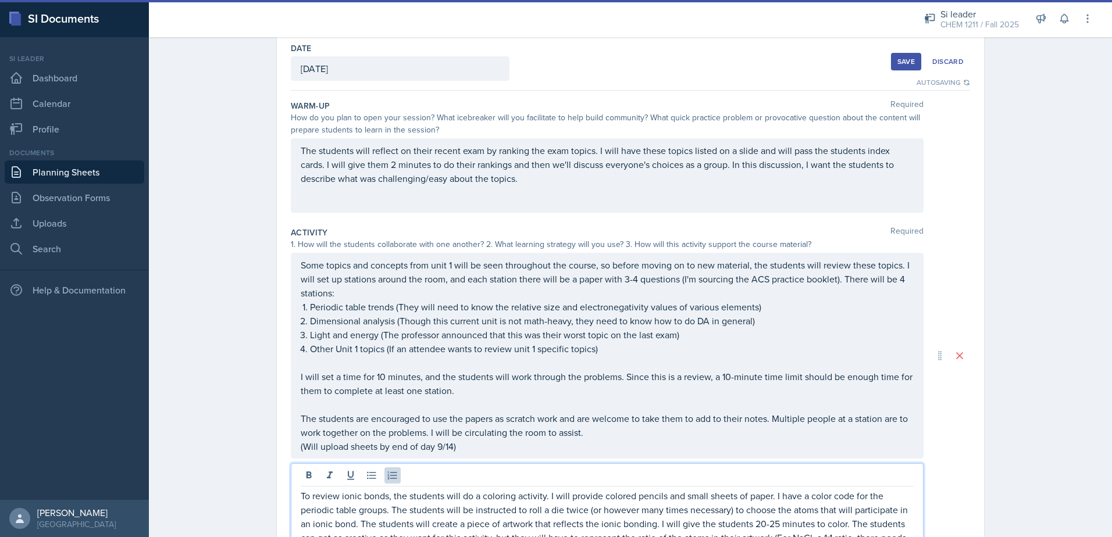
scroll to position [0, 0]
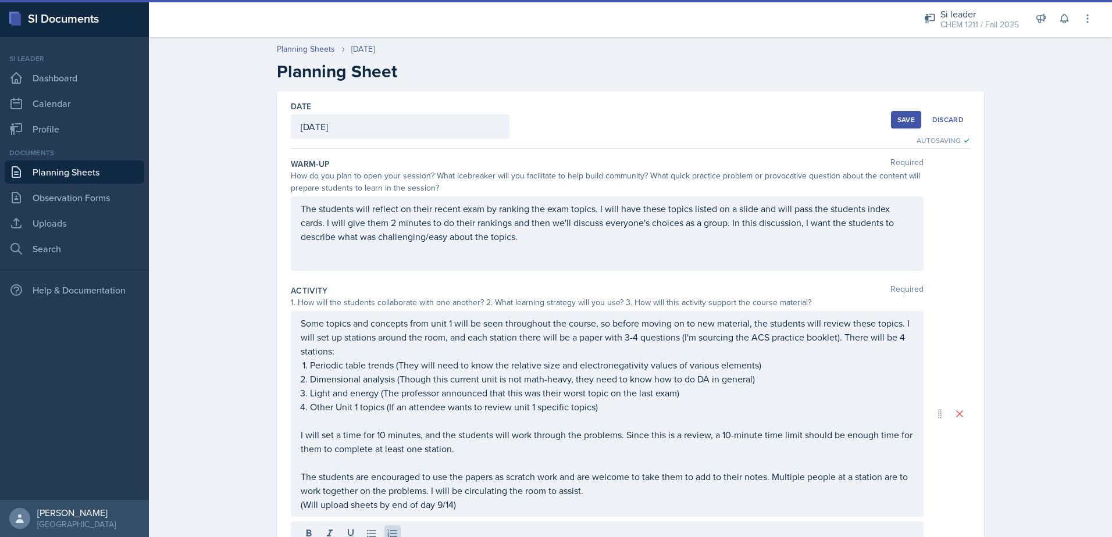
click at [891, 117] on button "Save" at bounding box center [906, 119] width 30 height 17
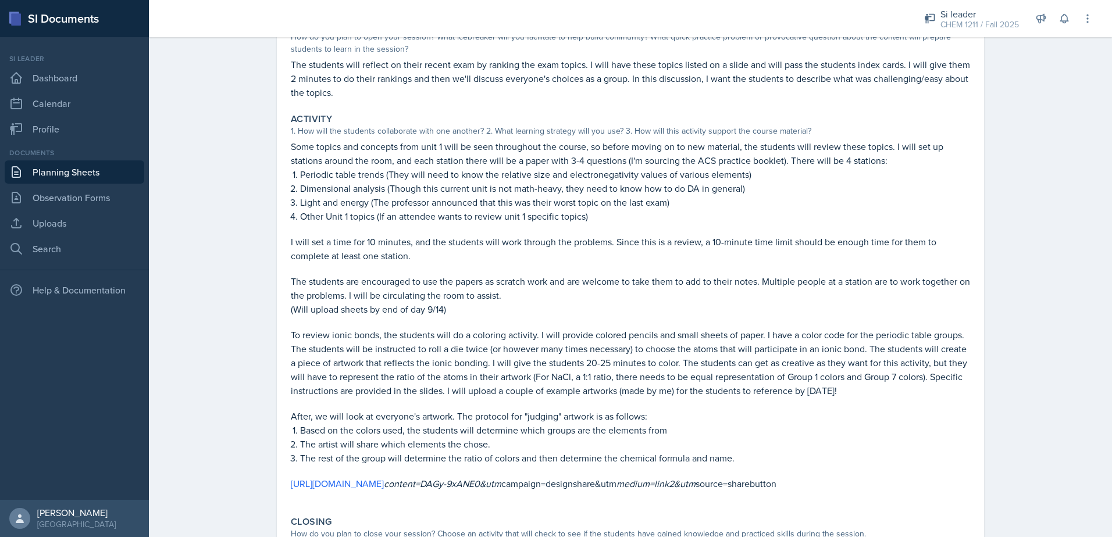
scroll to position [3, 0]
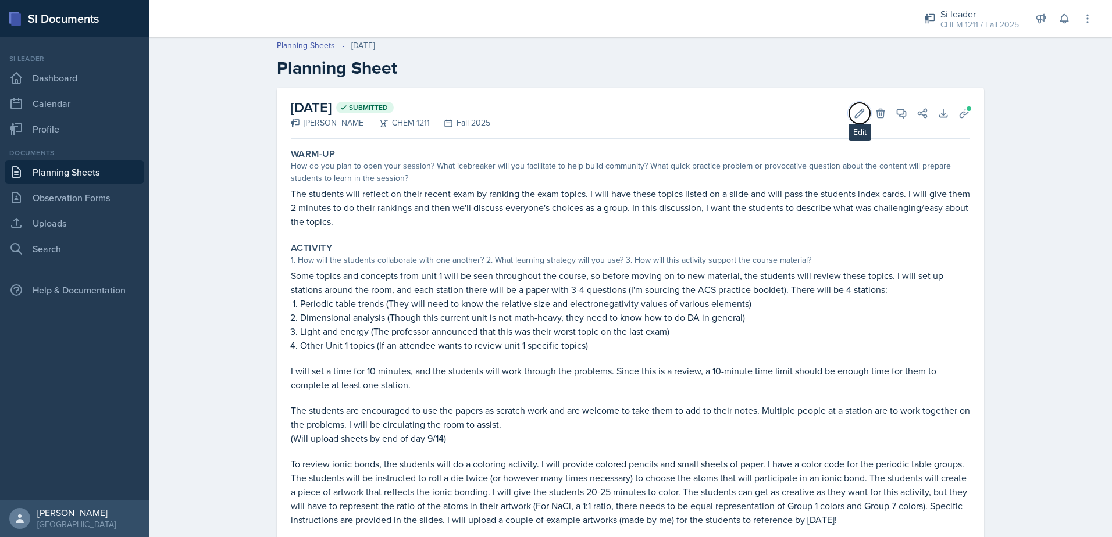
click at [859, 111] on icon at bounding box center [859, 113] width 9 height 9
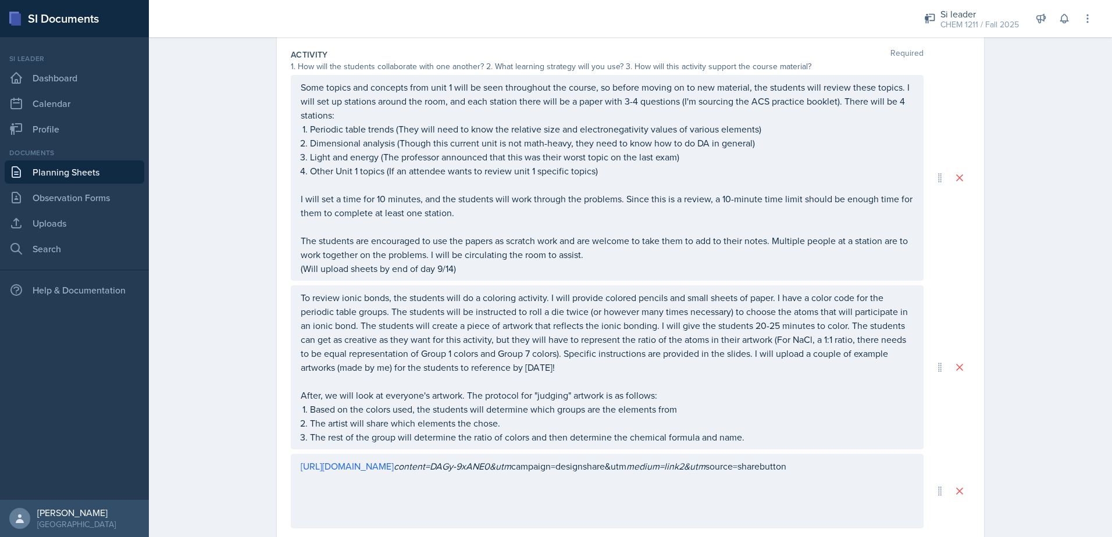
scroll to position [256, 0]
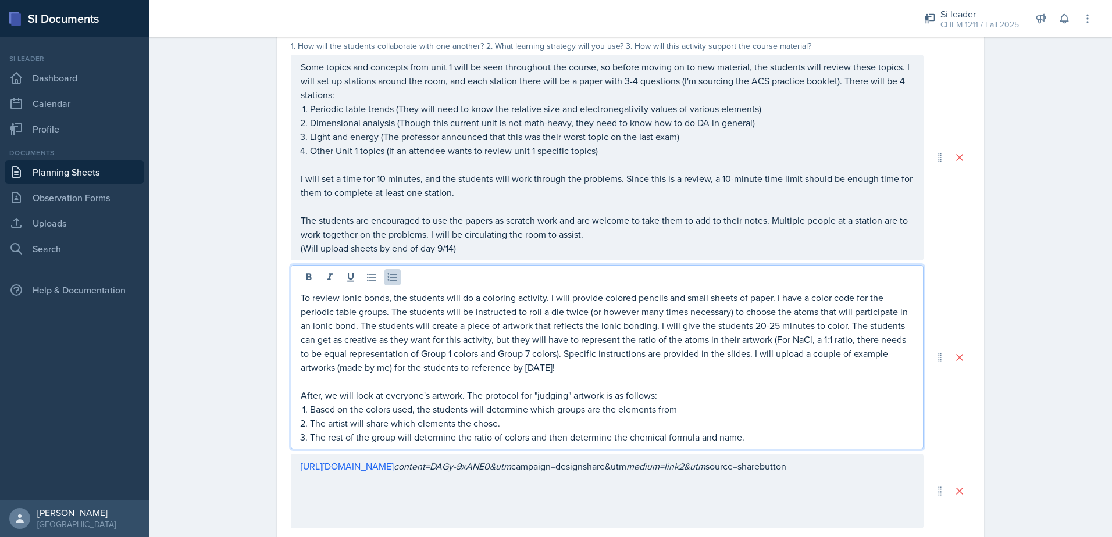
click at [465, 424] on p "The artist will share which elements the chose." at bounding box center [611, 423] width 603 height 14
click at [676, 408] on p "Based on the colors used, the students will determine which groups are the elem…" at bounding box center [611, 409] width 603 height 14
click at [438, 409] on p "Based on the colors used, the students will determine which groups are the elem…" at bounding box center [611, 409] width 603 height 14
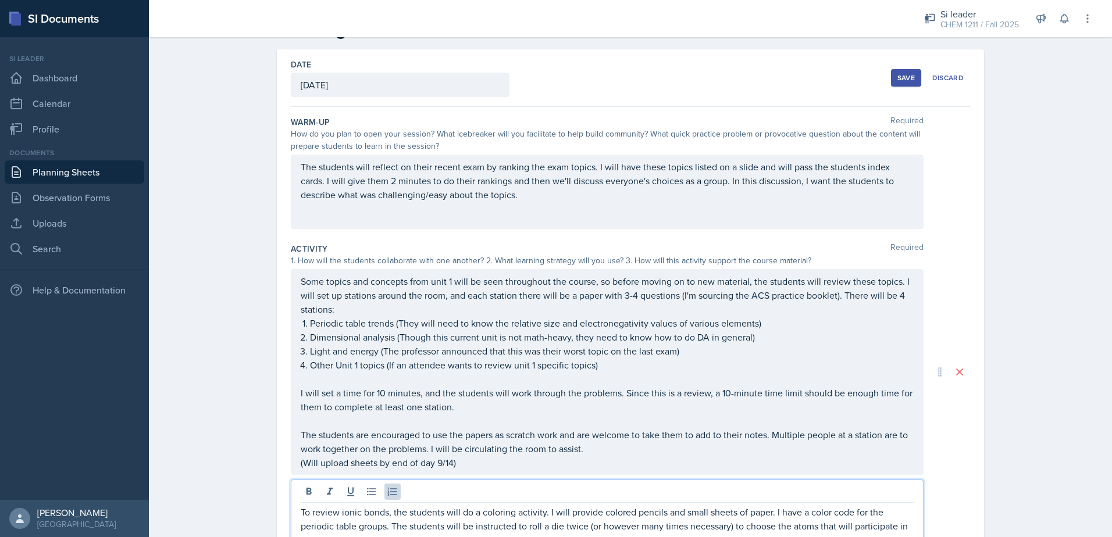
scroll to position [0, 0]
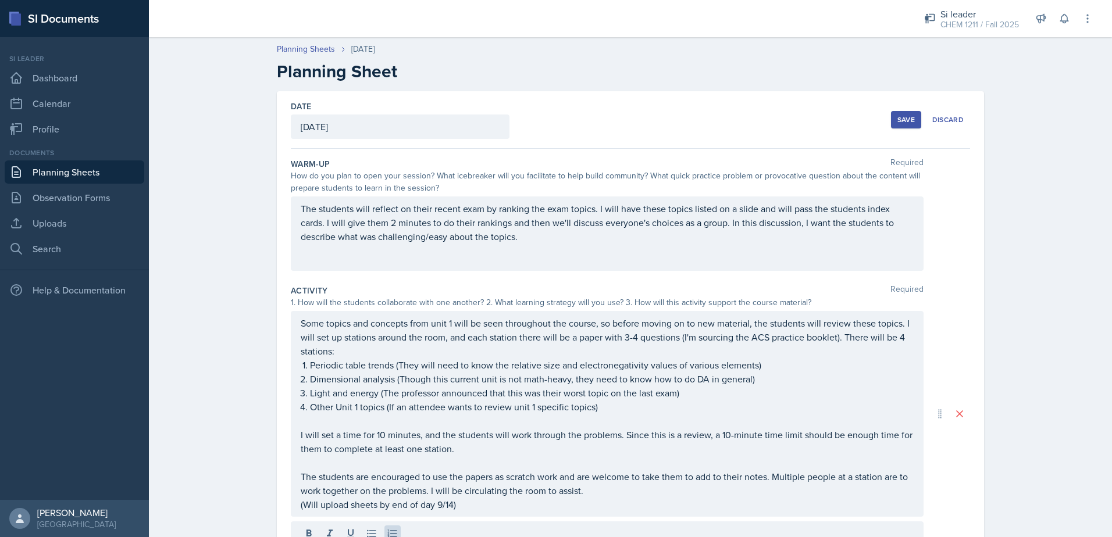
click at [897, 122] on div "Save" at bounding box center [905, 119] width 17 height 9
